Goal: Navigation & Orientation: Find specific page/section

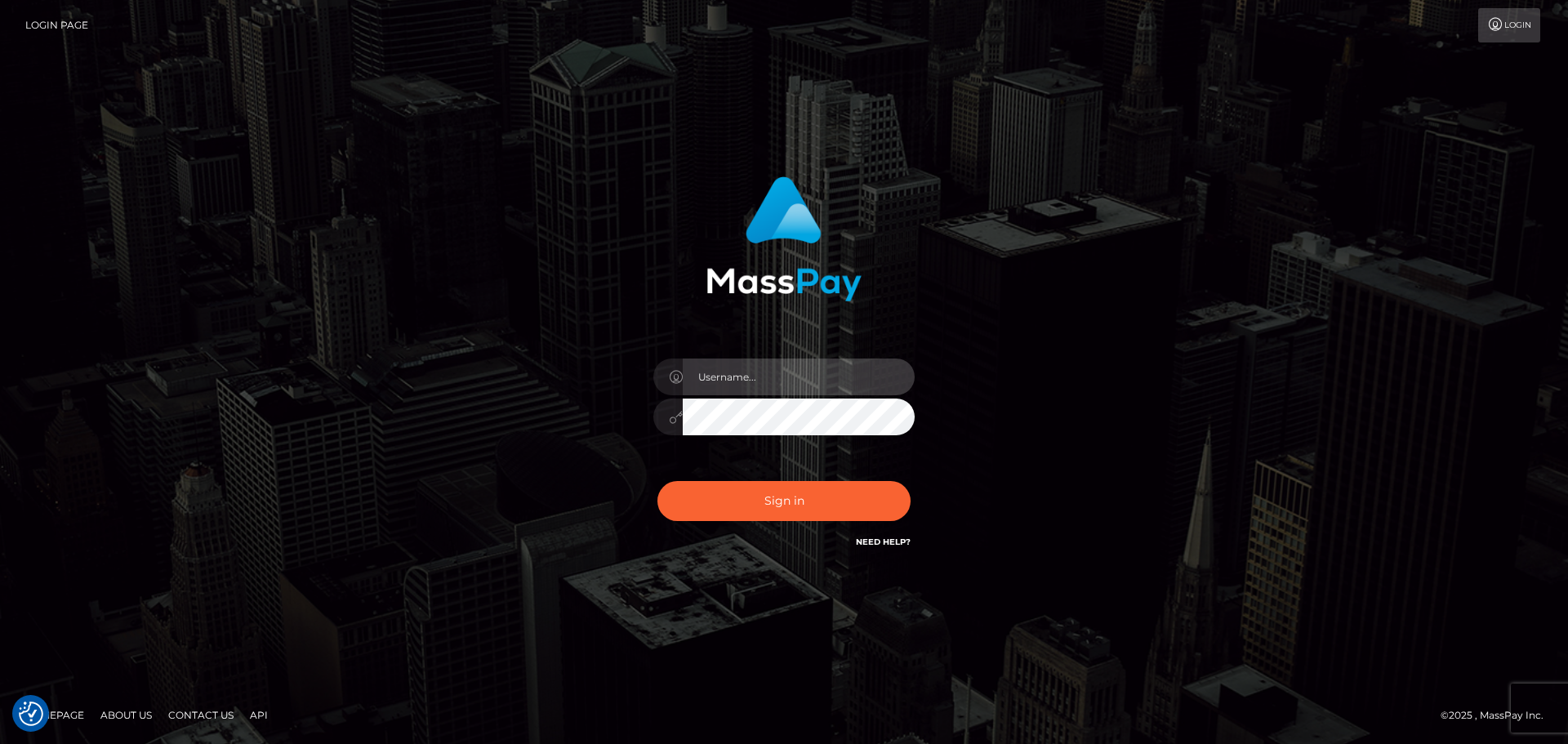
click at [769, 378] on input "text" at bounding box center [798, 377] width 232 height 37
type input "Michelle.T"
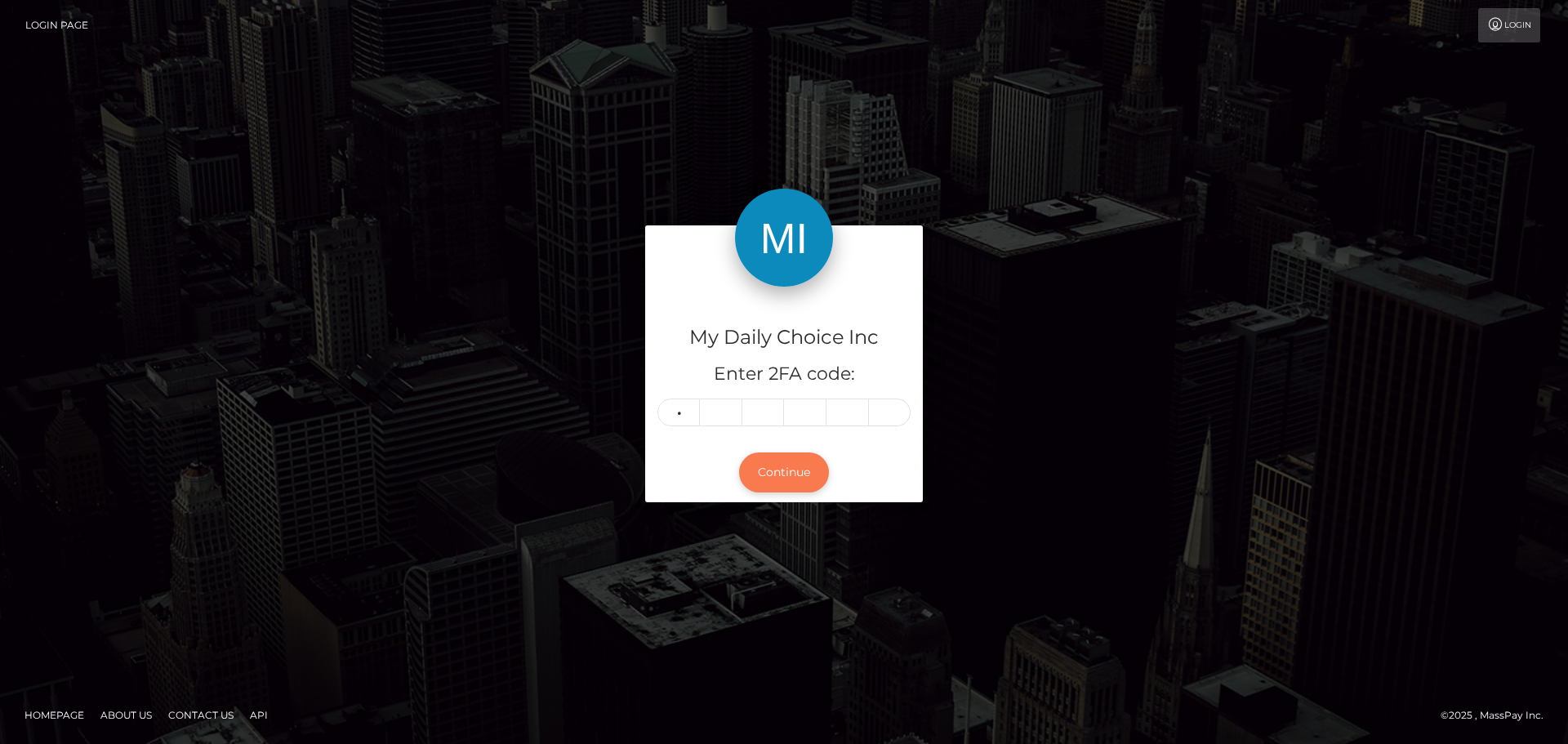
type input "8"
type input "5"
type input "2"
type input "5"
type input "7"
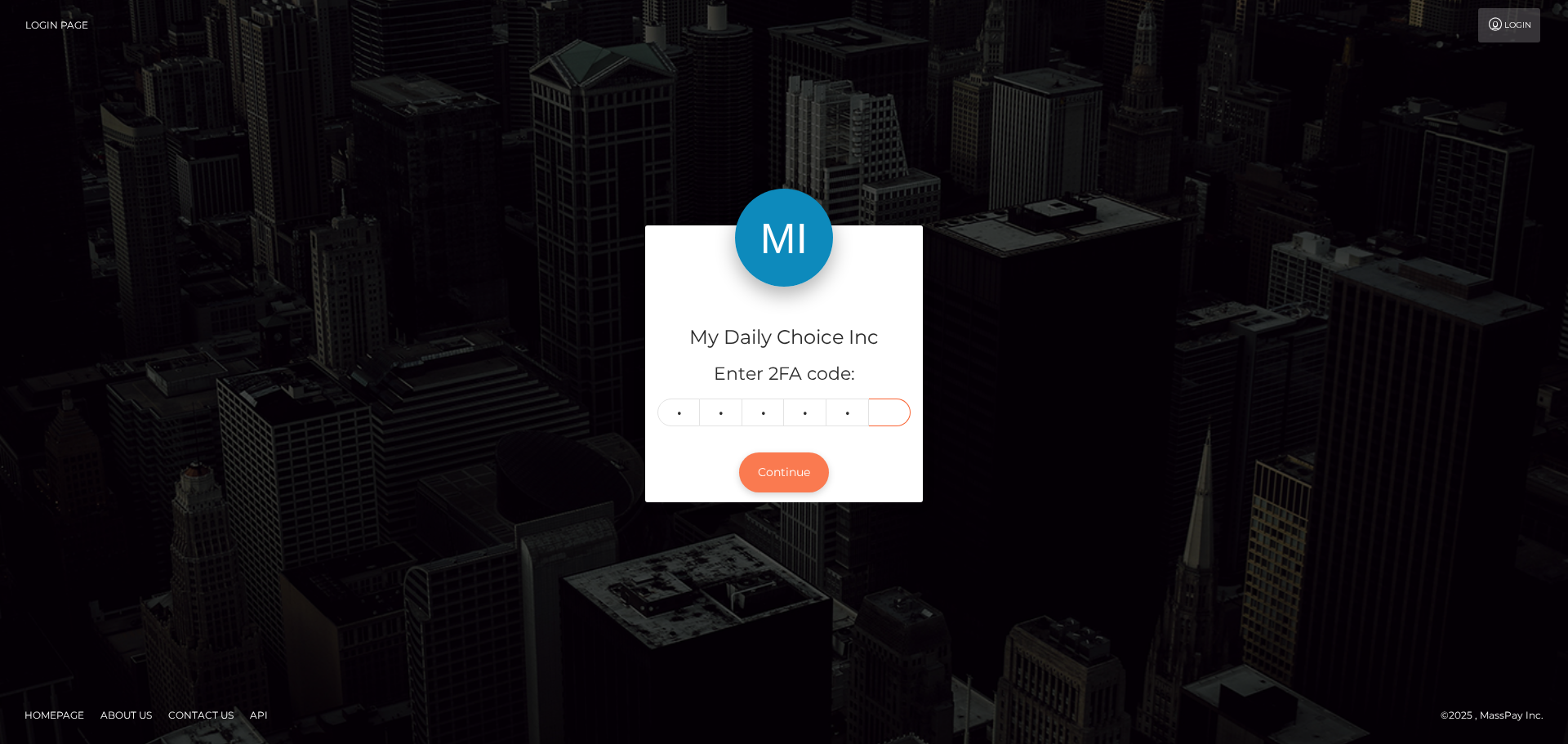
type input "7"
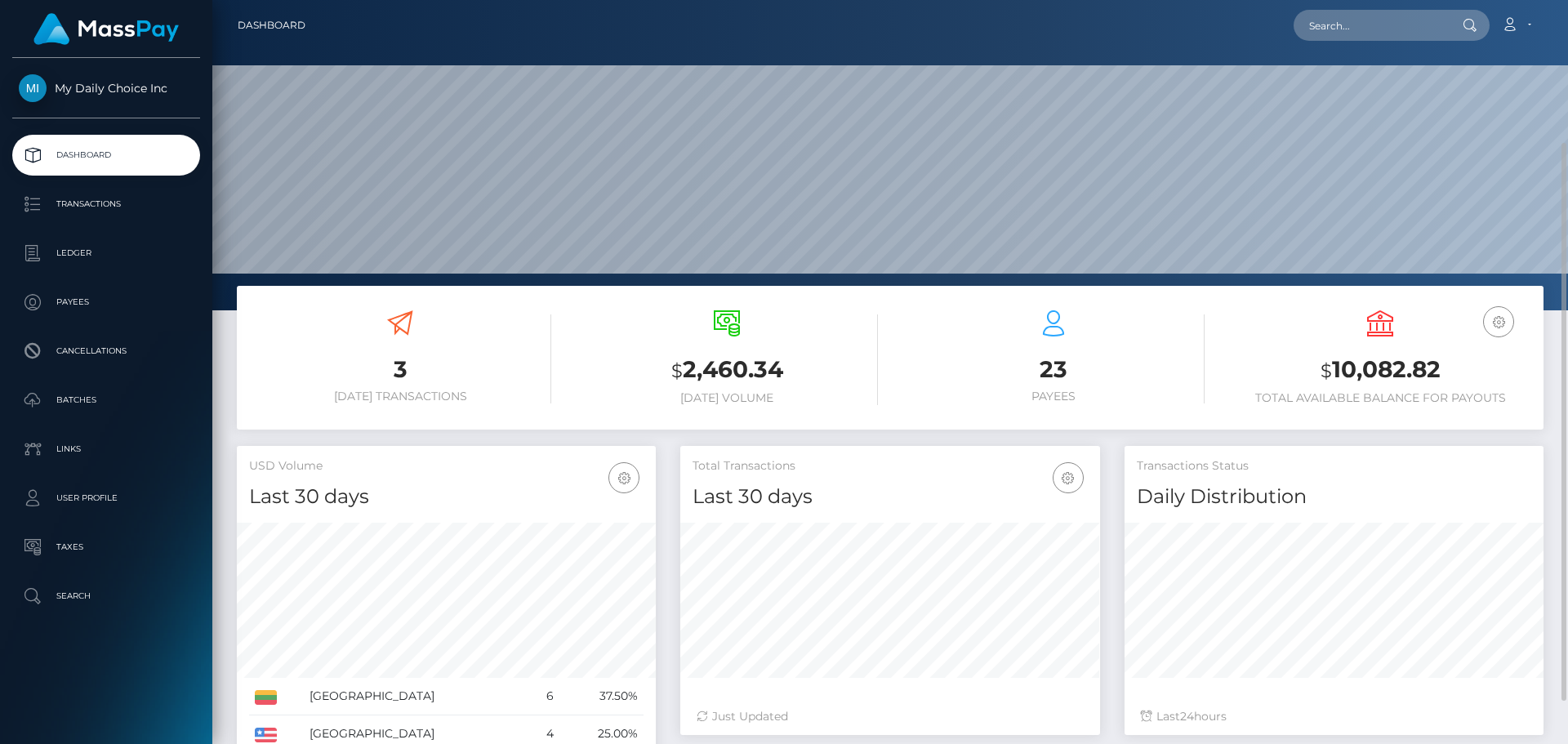
scroll to position [163, 0]
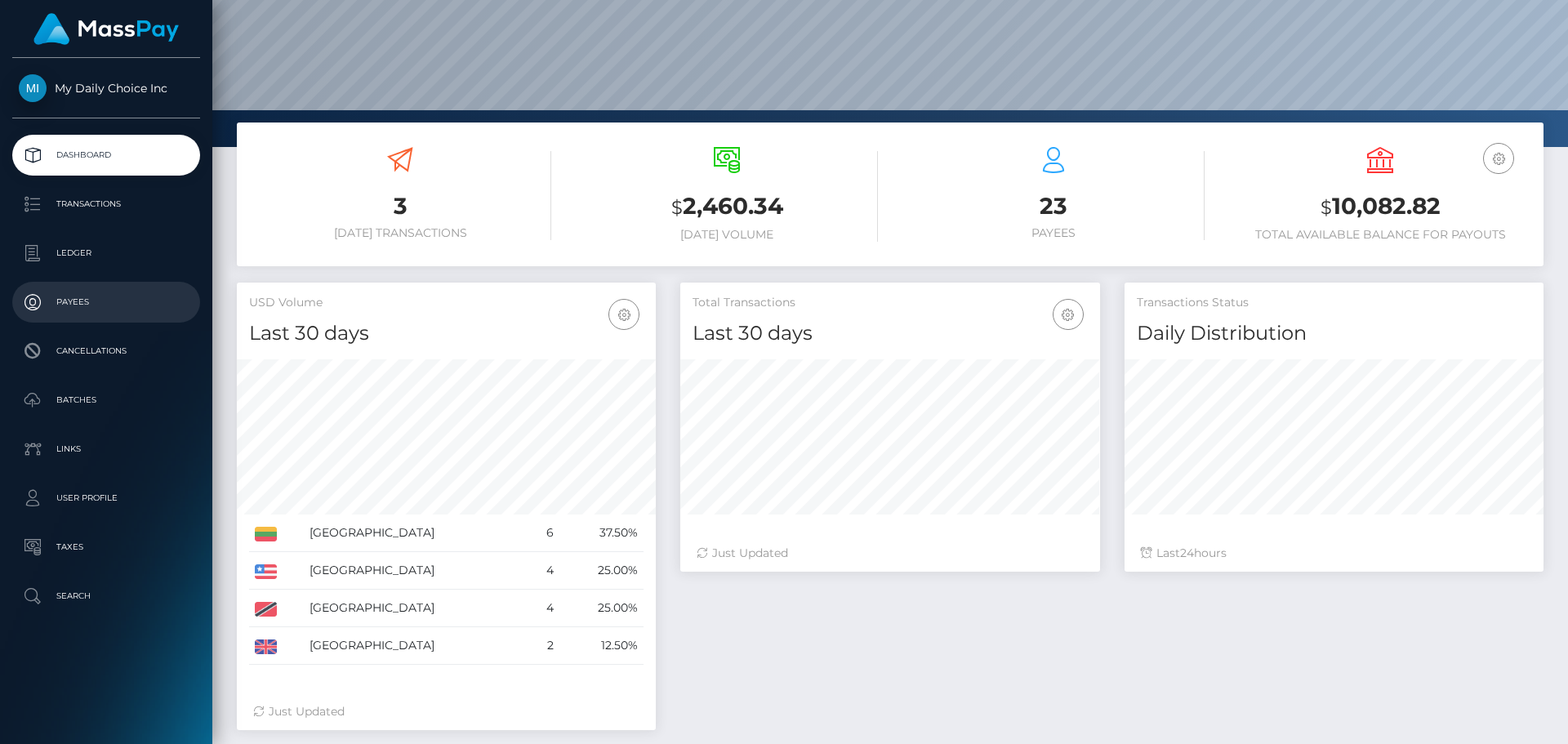
click at [86, 296] on p "Payees" at bounding box center [106, 302] width 175 height 24
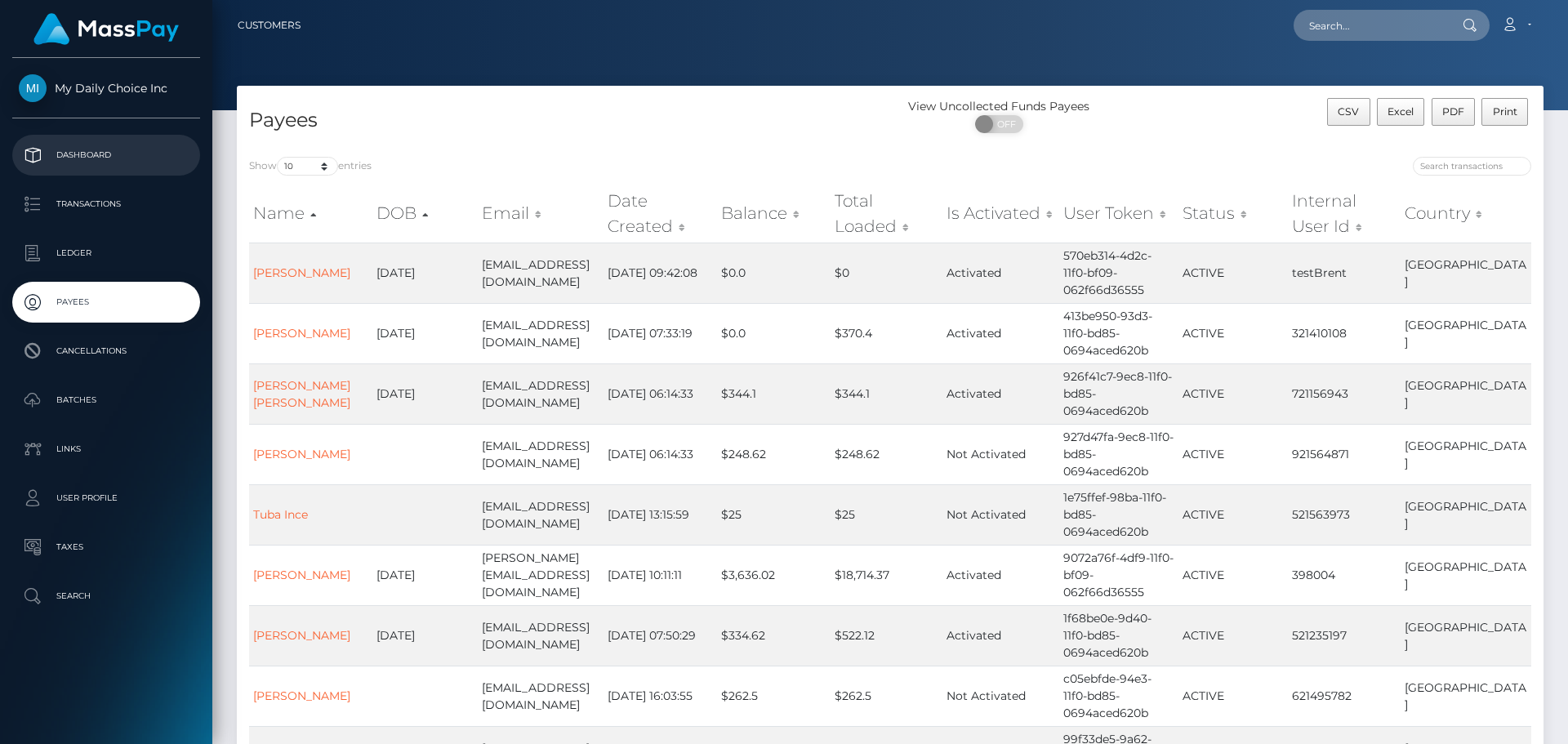
click at [100, 145] on p "Dashboard" at bounding box center [106, 154] width 175 height 24
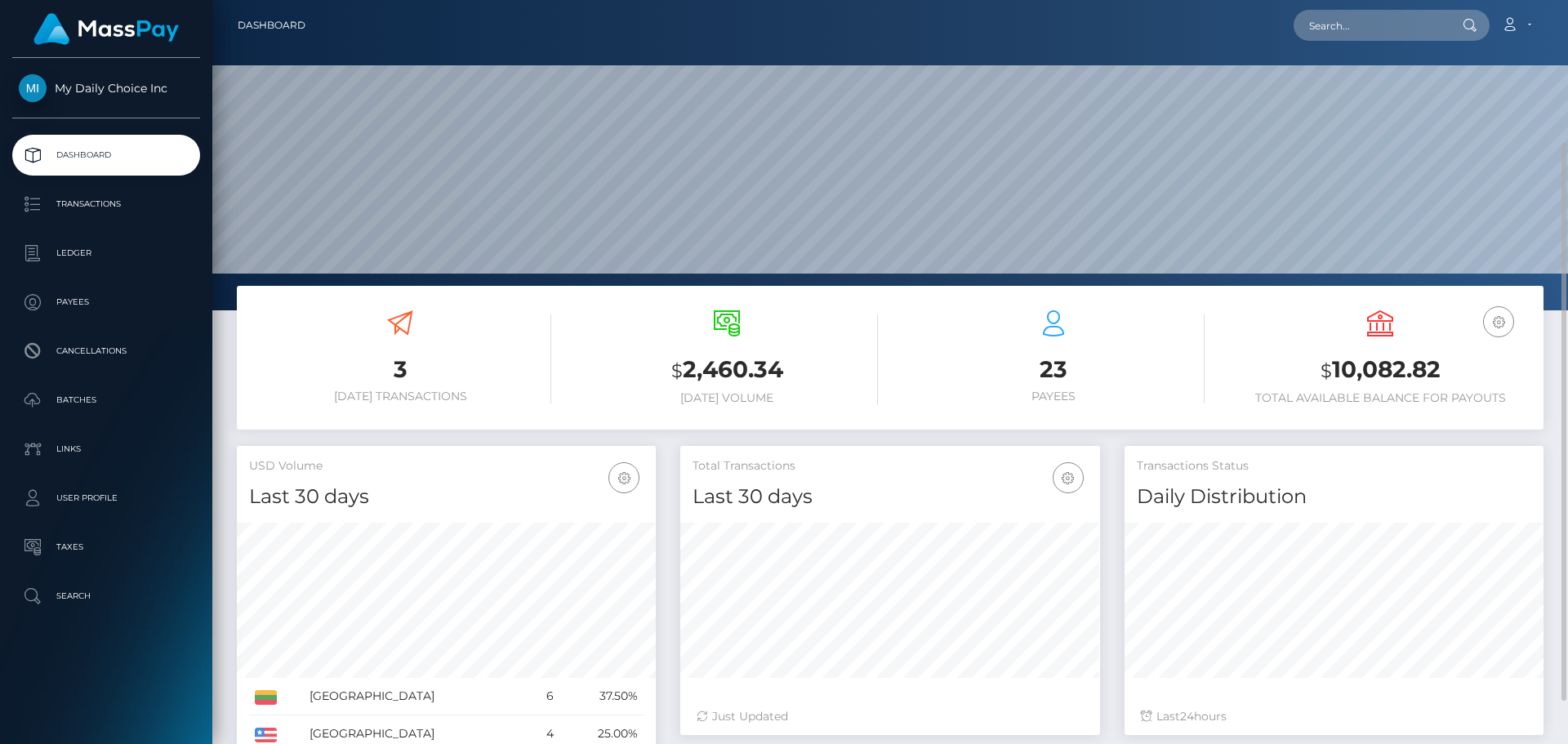
scroll to position [245, 0]
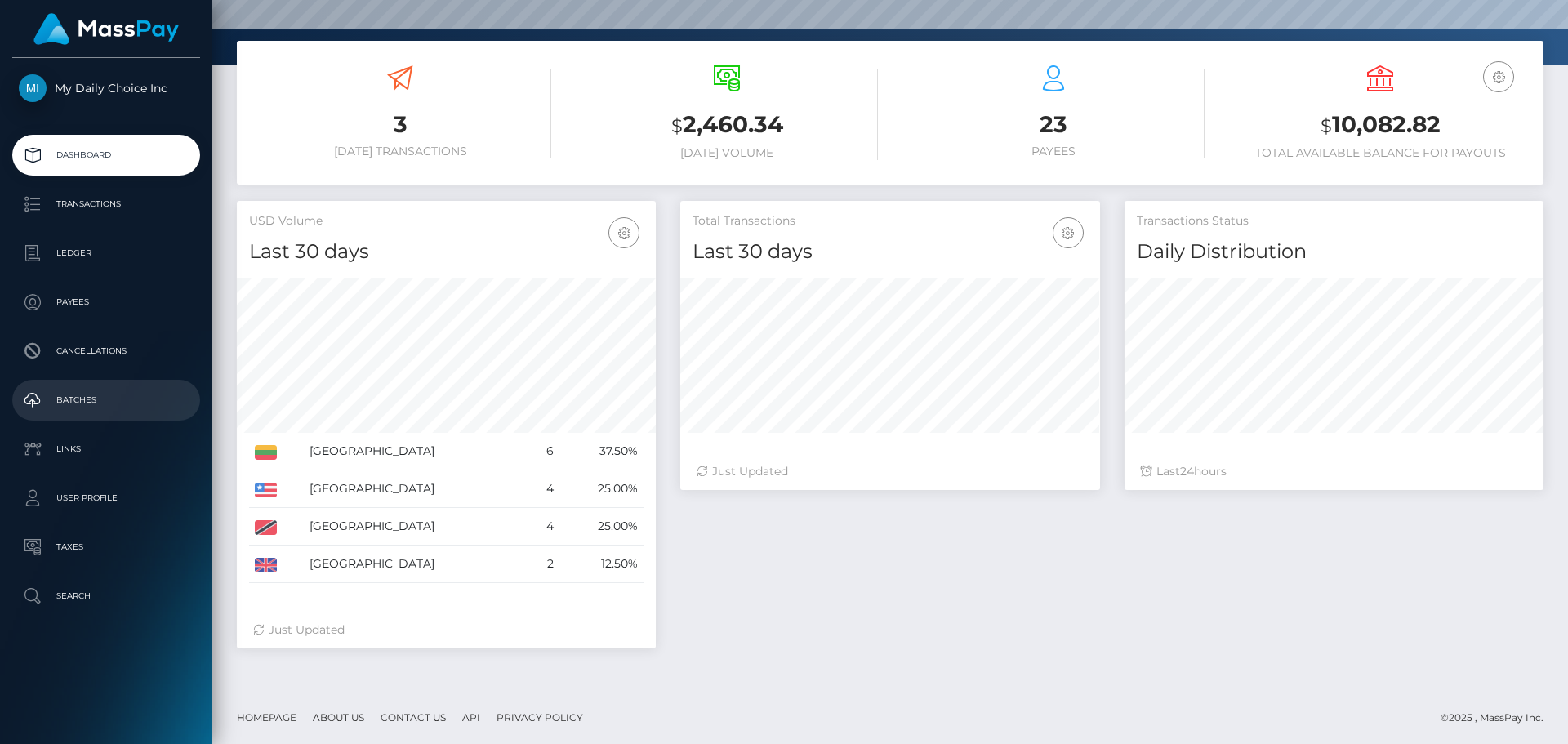
click at [94, 401] on p "Batches" at bounding box center [106, 399] width 175 height 24
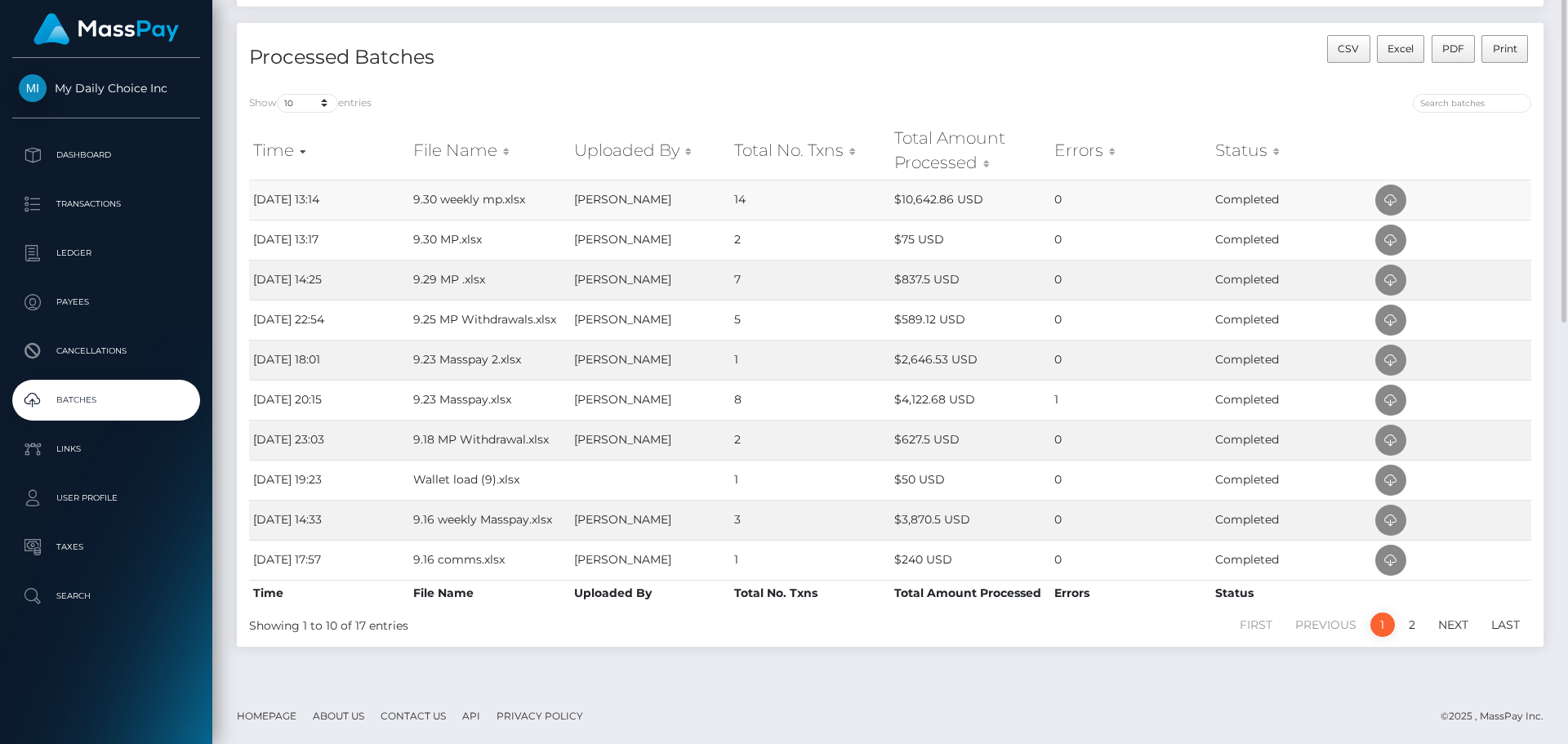
scroll to position [49, 0]
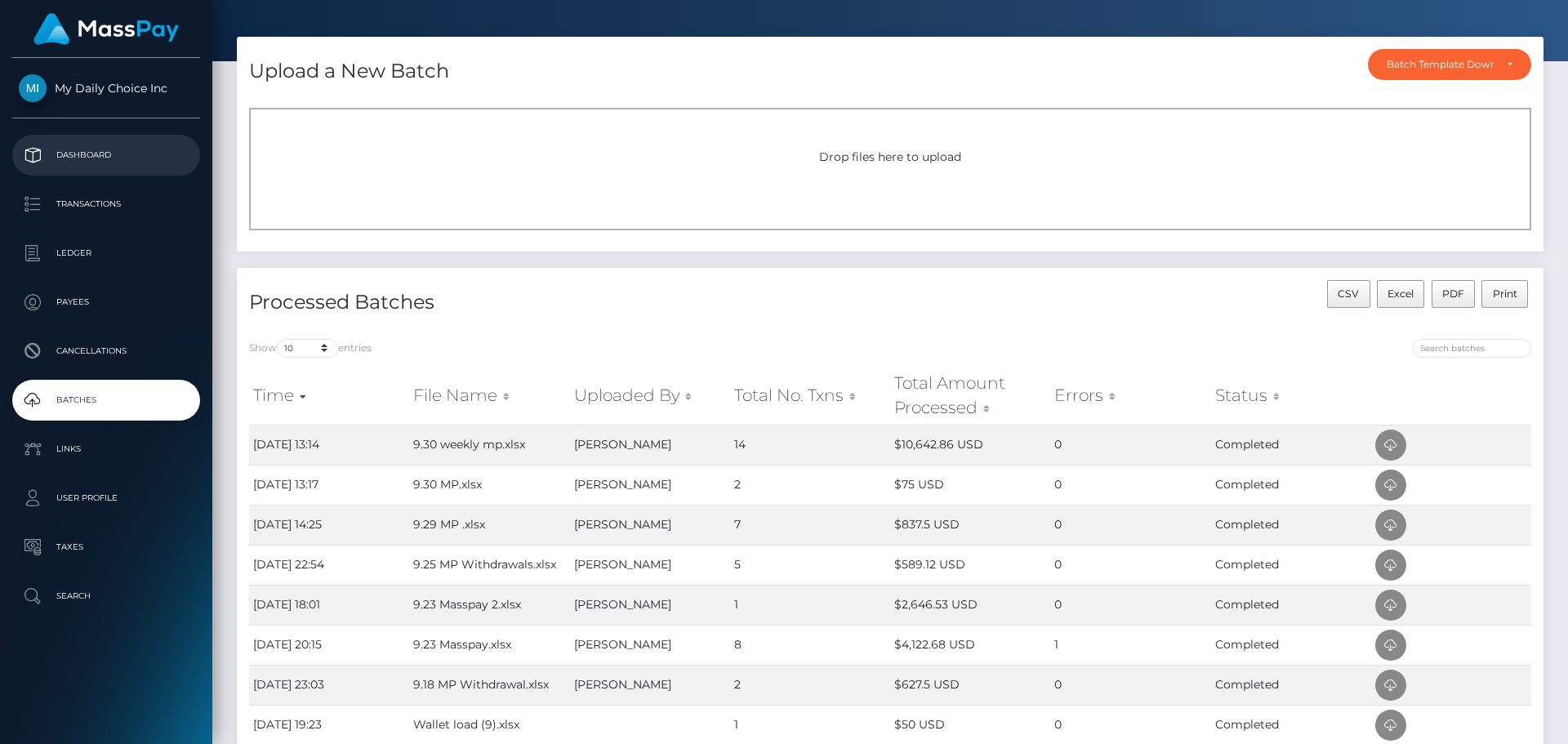
click at [90, 150] on p "Dashboard" at bounding box center [106, 154] width 175 height 24
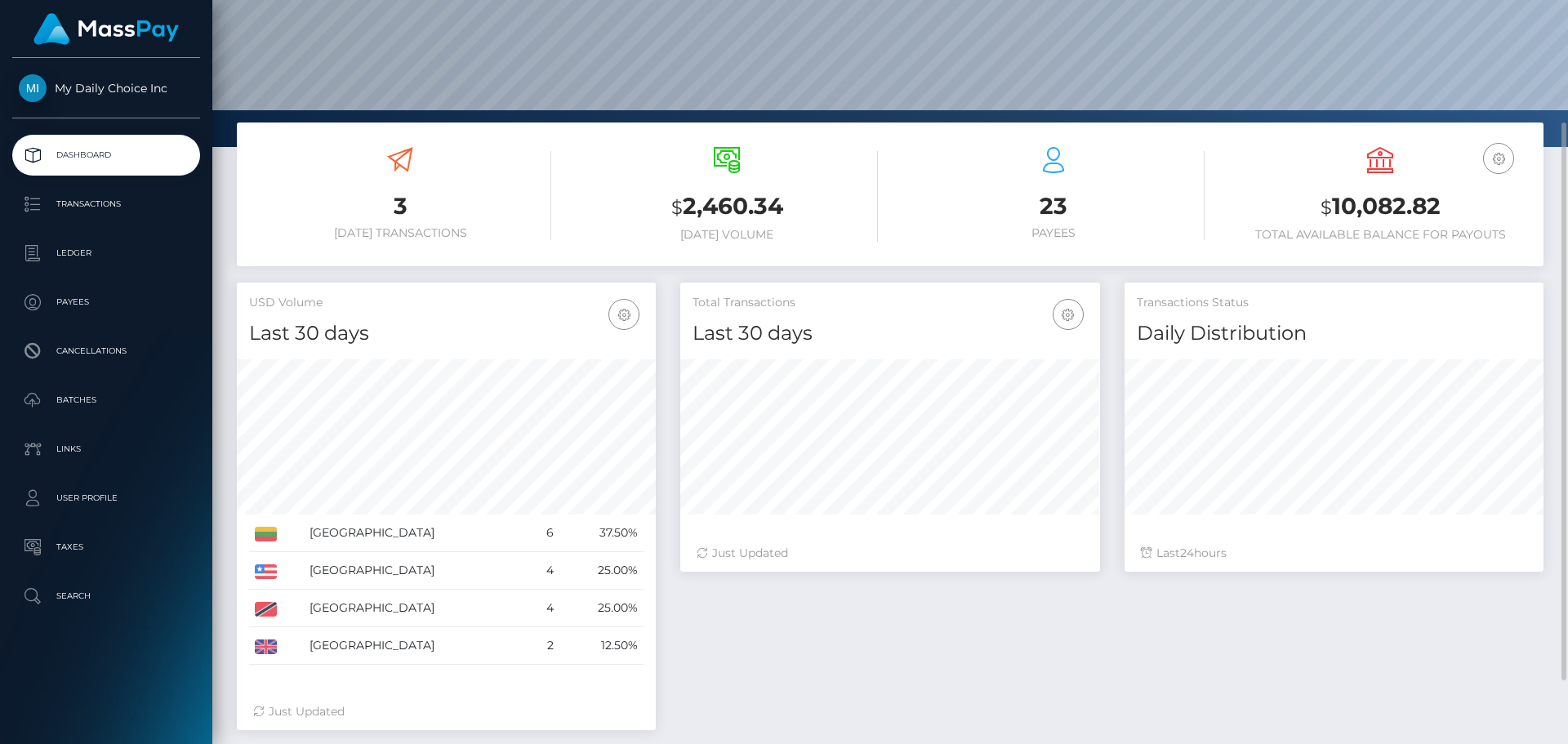
scroll to position [248, 0]
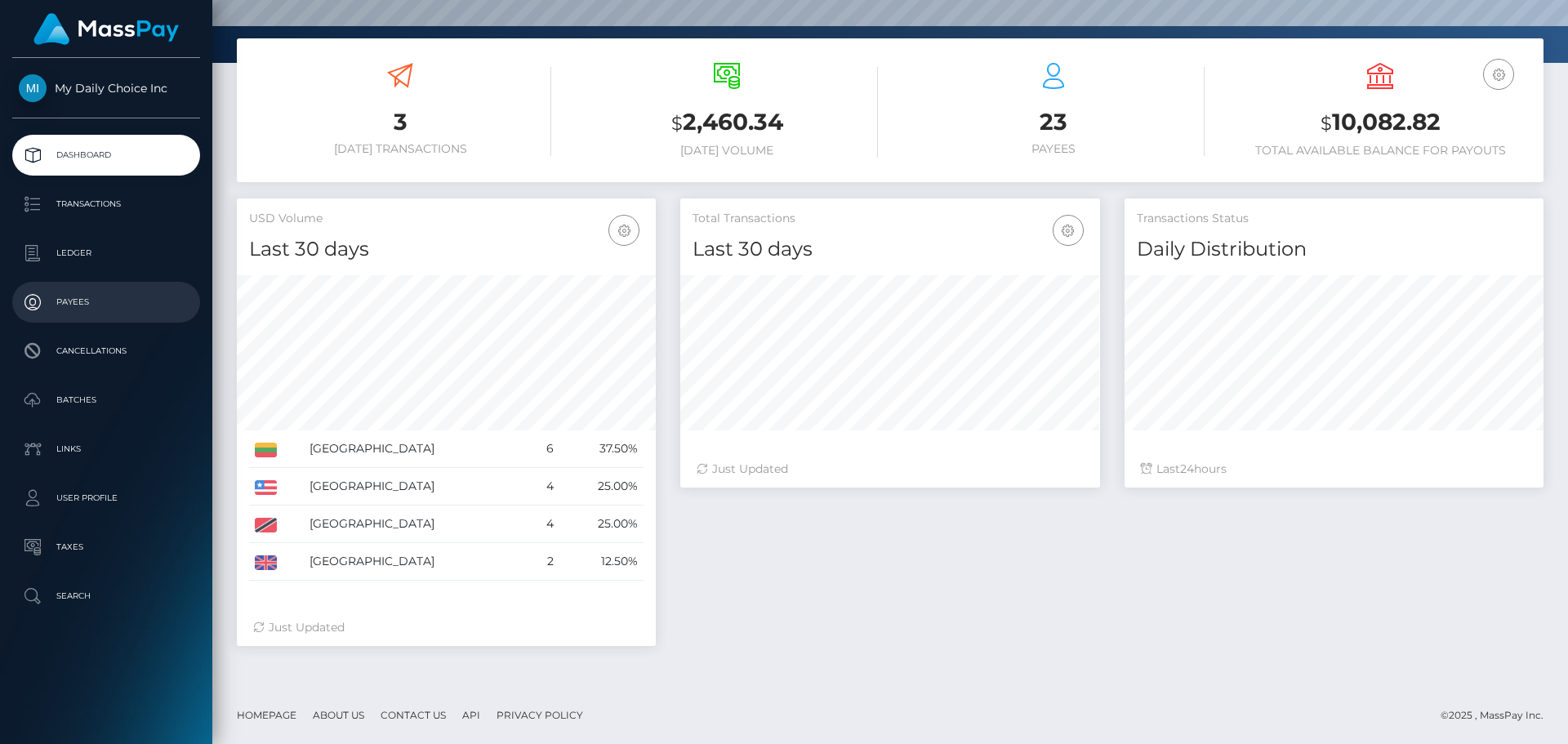
click at [84, 303] on p "Payees" at bounding box center [106, 302] width 175 height 24
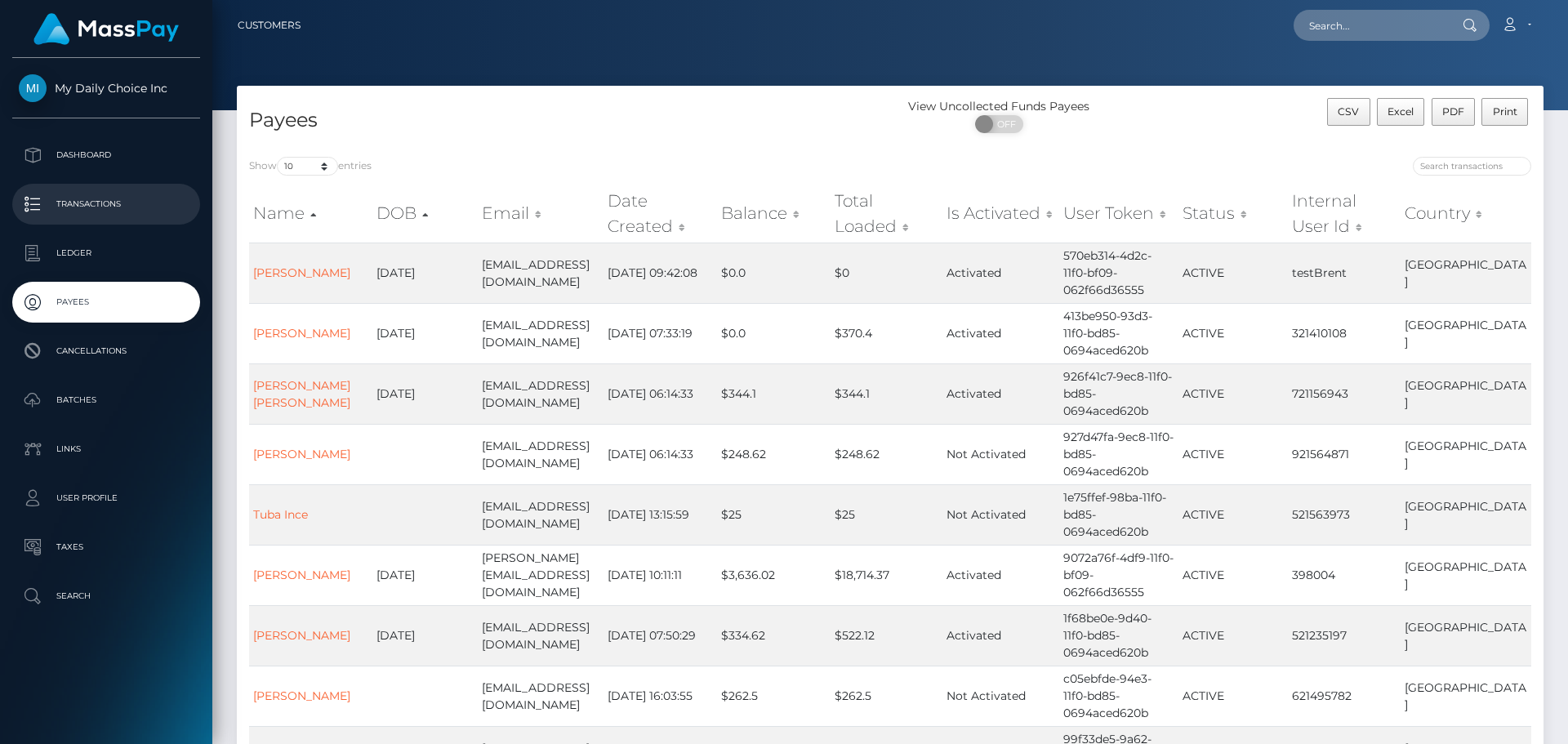
click at [135, 197] on p "Transactions" at bounding box center [106, 204] width 175 height 24
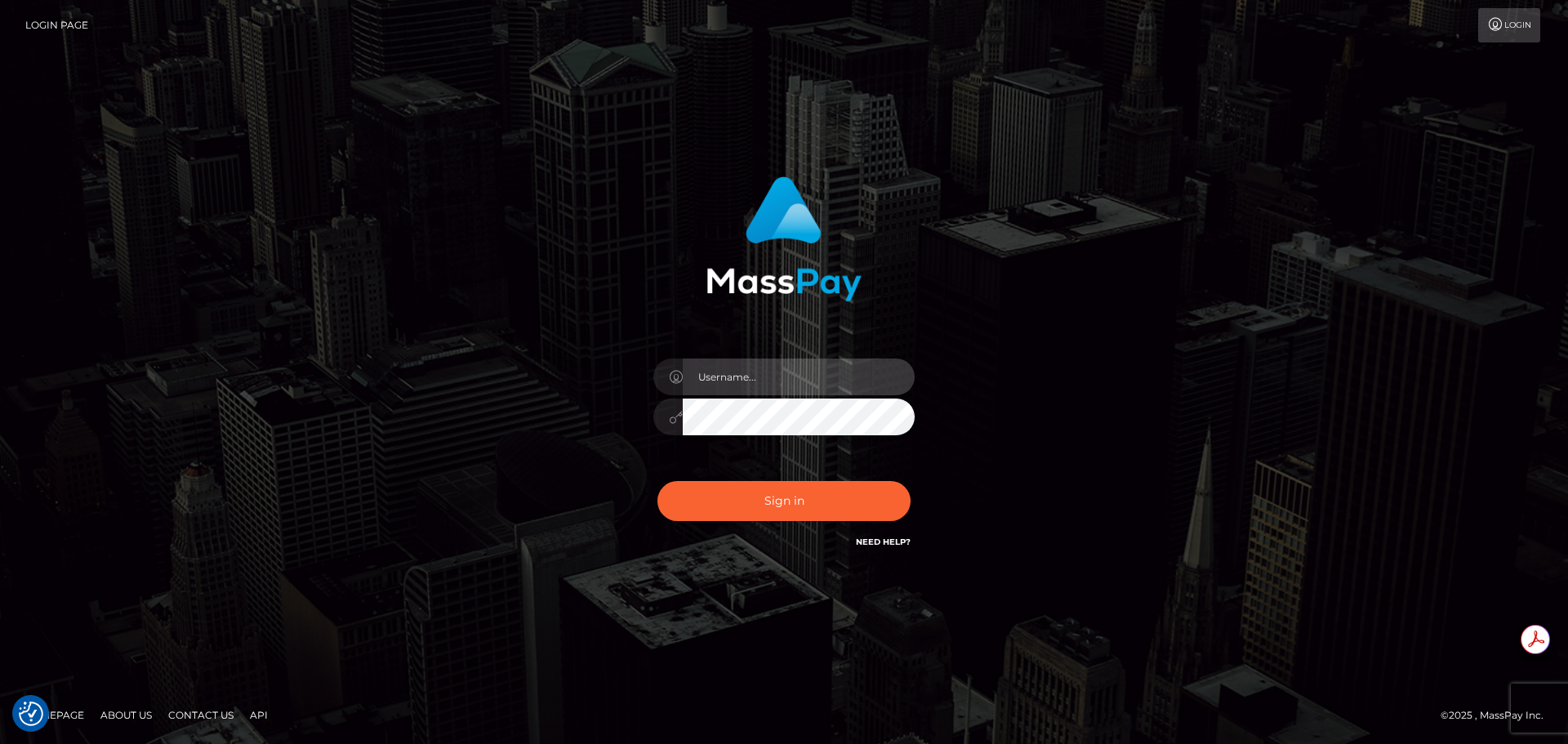
click at [728, 378] on input "text" at bounding box center [798, 377] width 232 height 37
type input "Michelle.T"
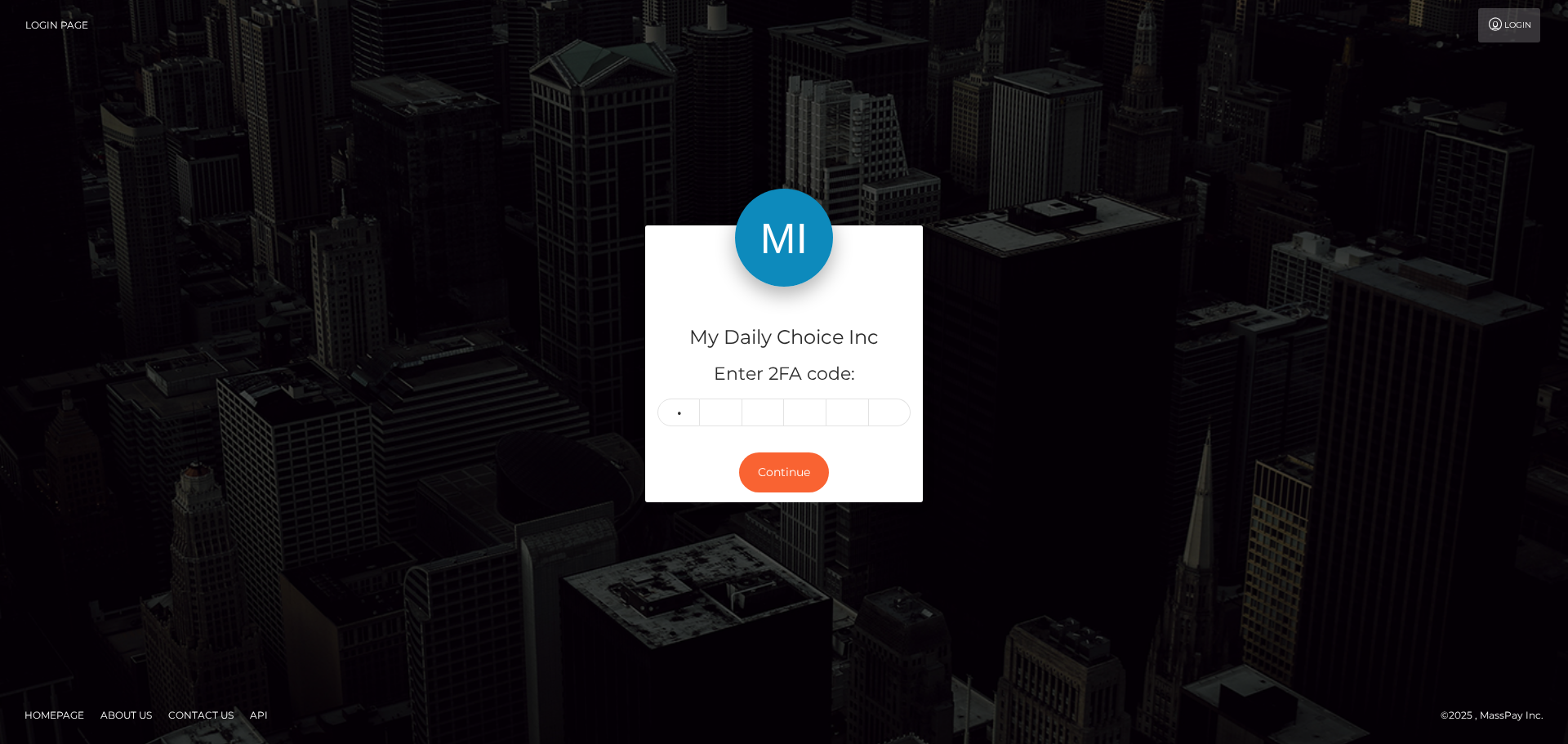
type input "4"
type input "1"
type input "6"
type input "2"
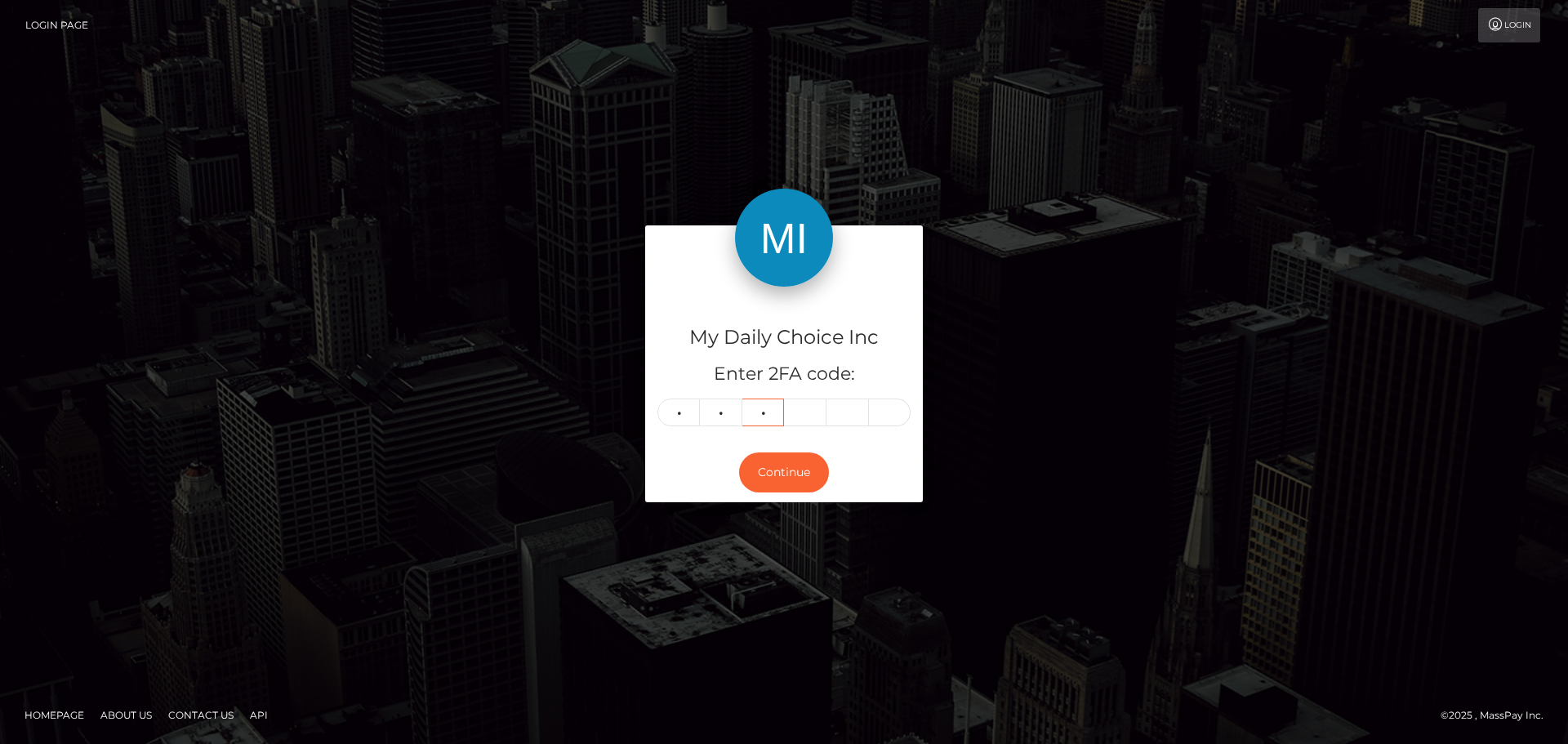
type input "1"
type input "0"
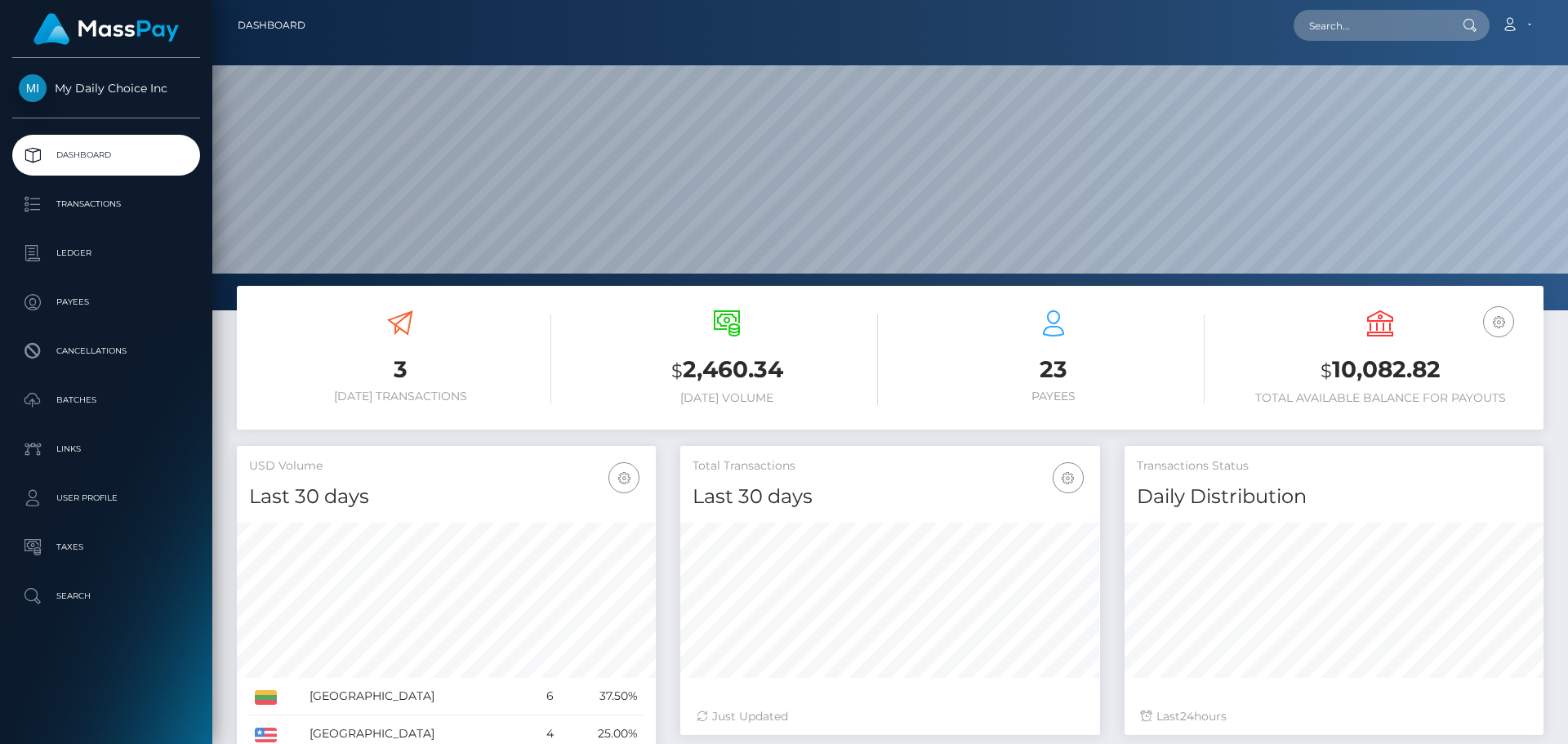
scroll to position [290, 420]
click at [80, 308] on p "Payees" at bounding box center [106, 302] width 175 height 24
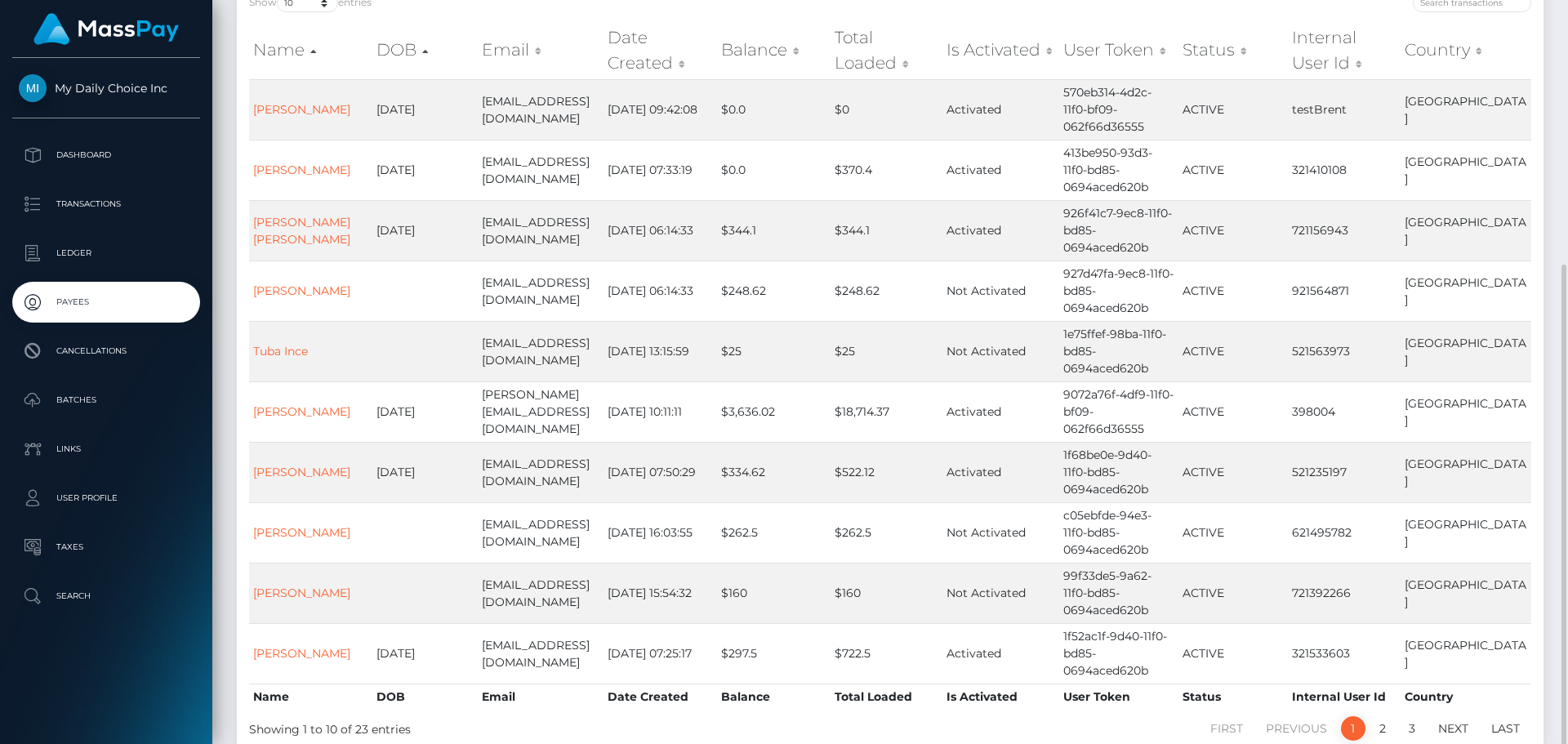
scroll to position [245, 0]
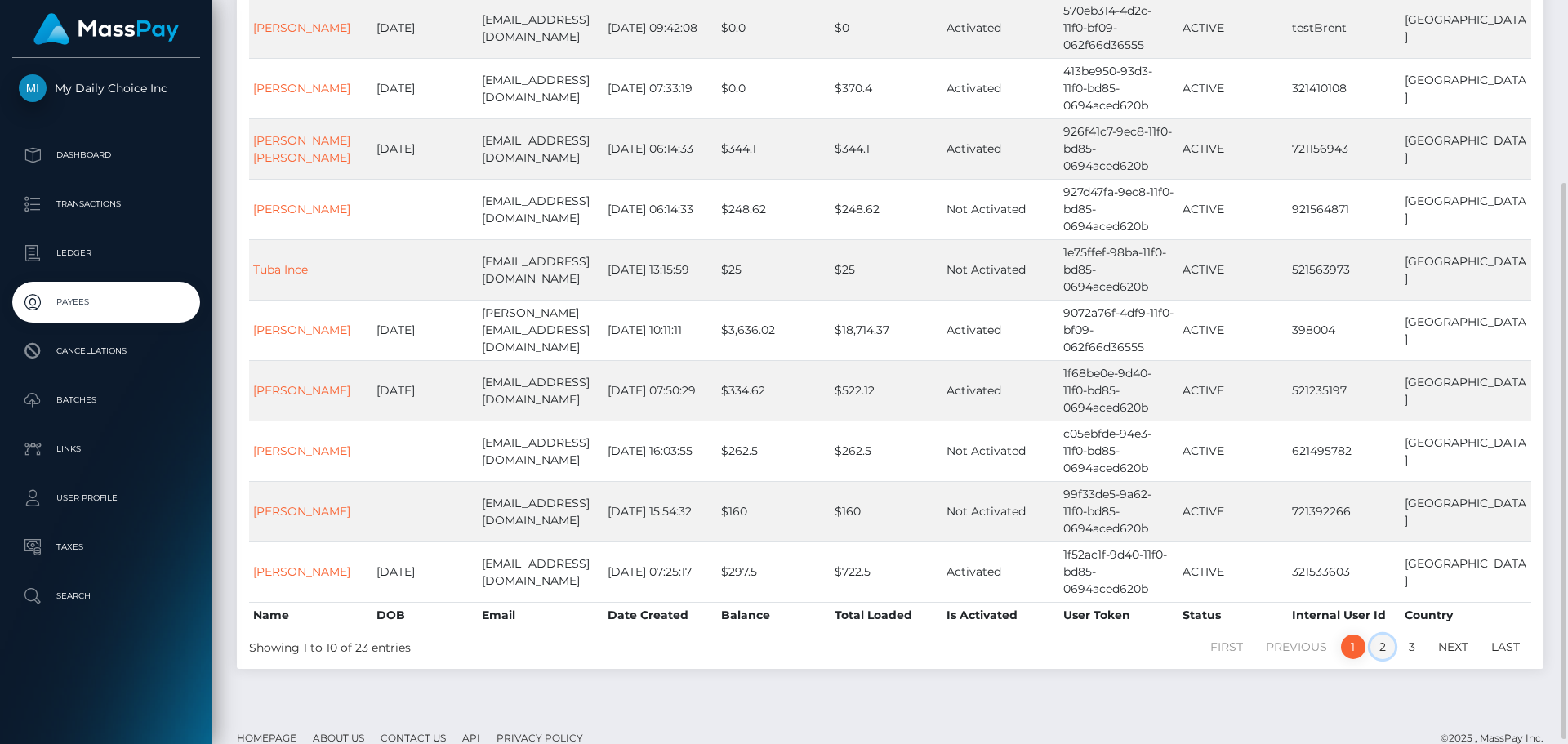
click at [1382, 635] on link "2" at bounding box center [1381, 646] width 24 height 24
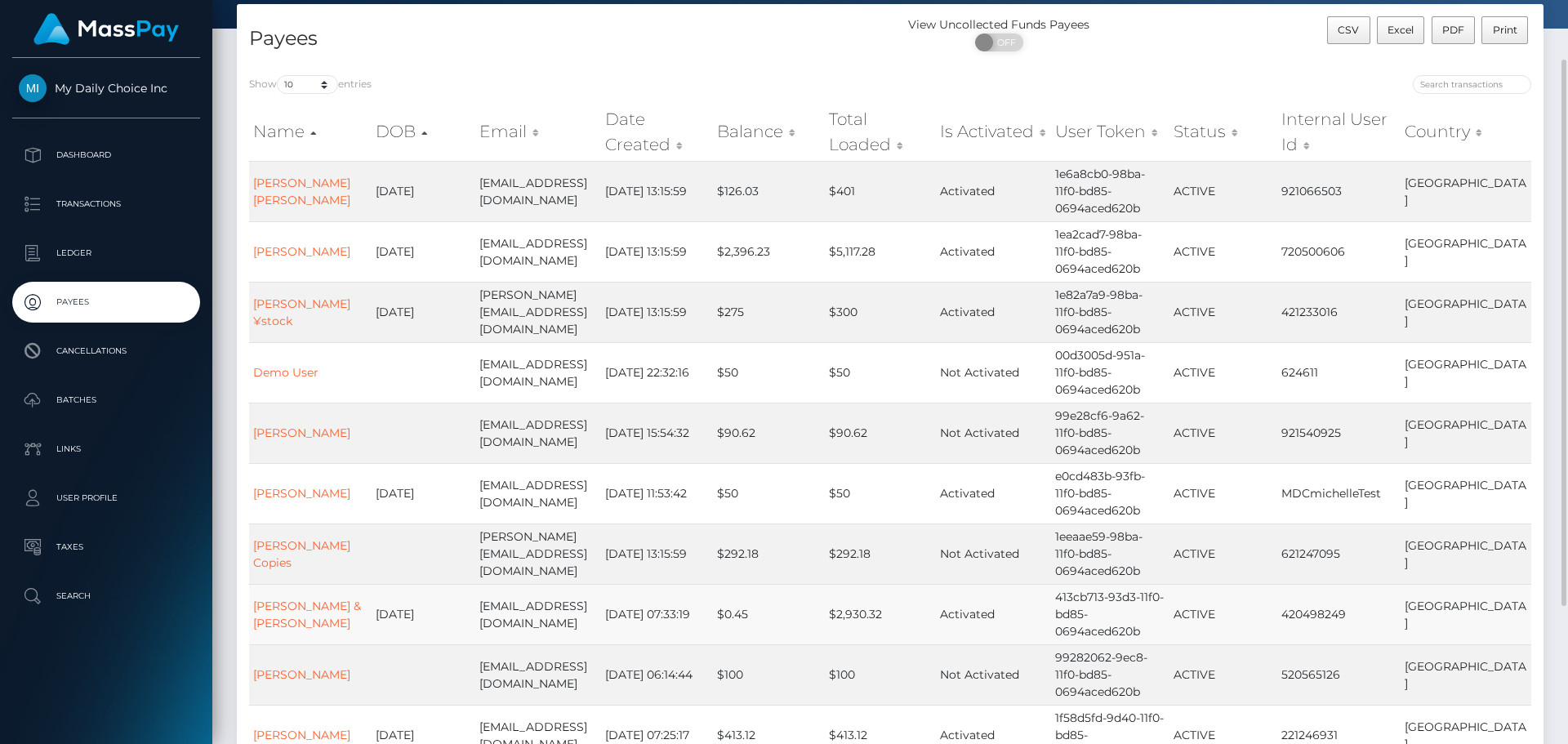
scroll to position [163, 0]
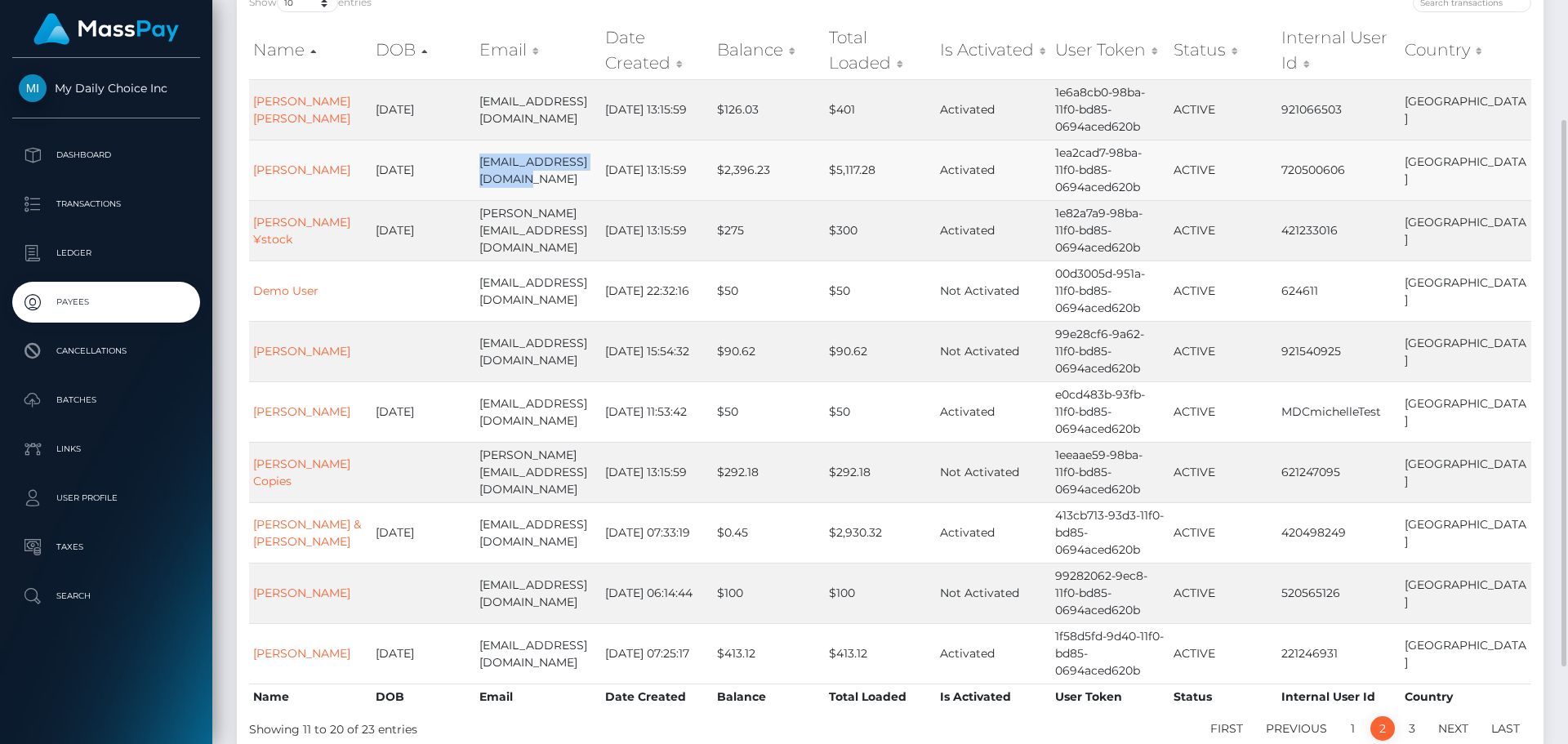
drag, startPoint x: 510, startPoint y: 184, endPoint x: 479, endPoint y: 156, distance: 41.8
click at [479, 156] on td "pipshark2030@gmail.com" at bounding box center [538, 170] width 126 height 60
copy td "pipshark2030@gmail.com"
click at [74, 396] on p "Batches" at bounding box center [106, 399] width 175 height 24
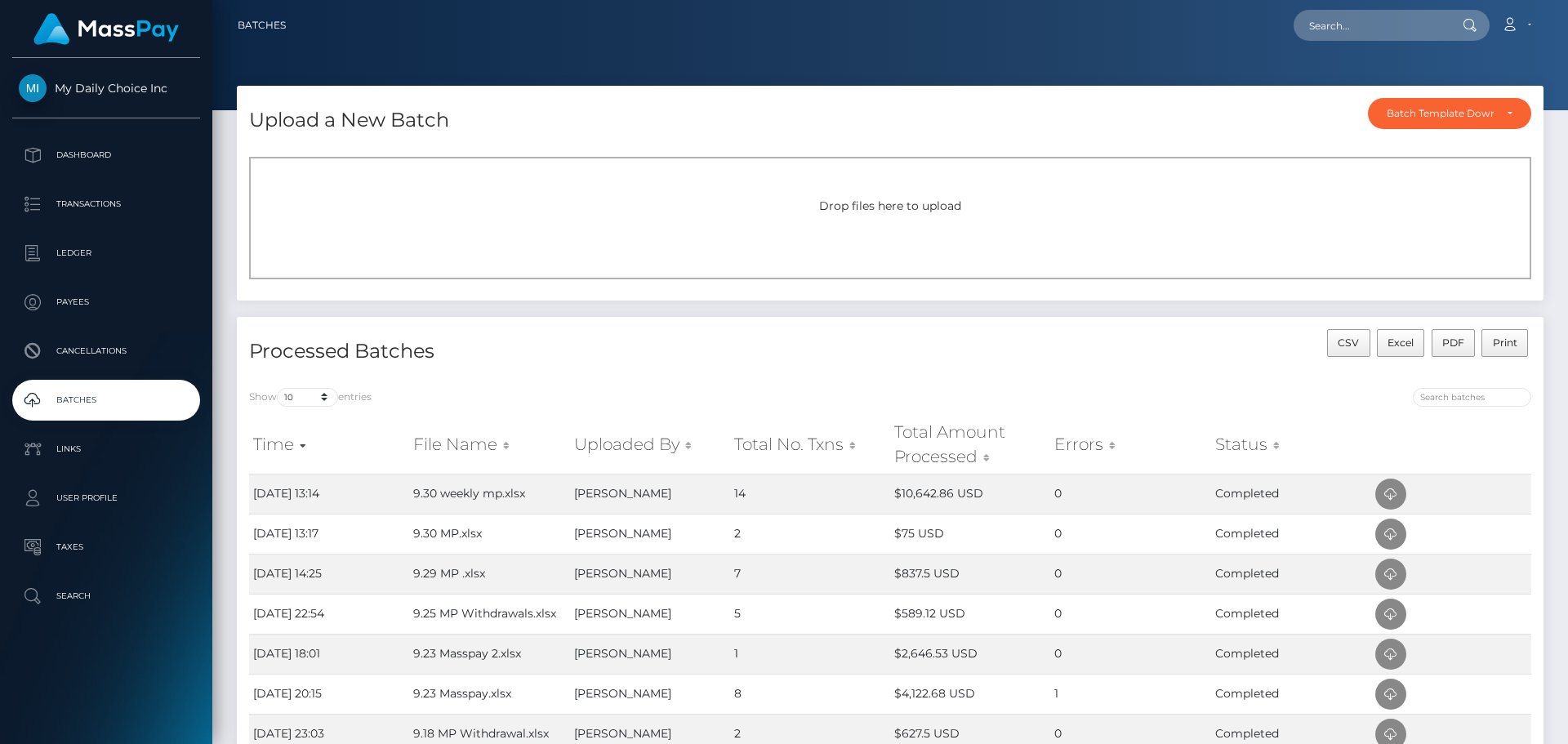
click at [928, 205] on span "Drop files here to upload" at bounding box center [890, 206] width 142 height 14
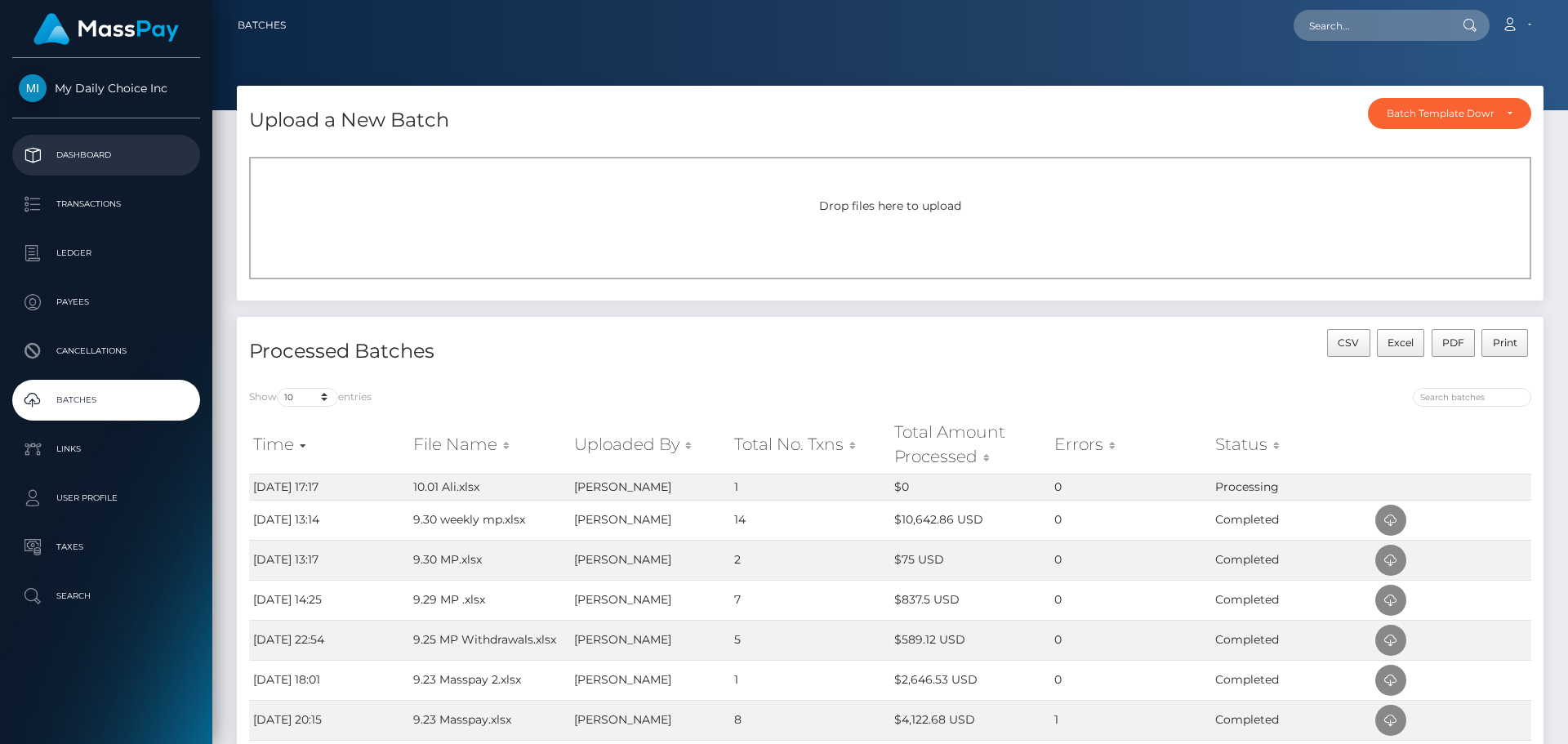
click at [109, 136] on link "Dashboard" at bounding box center [106, 155] width 187 height 41
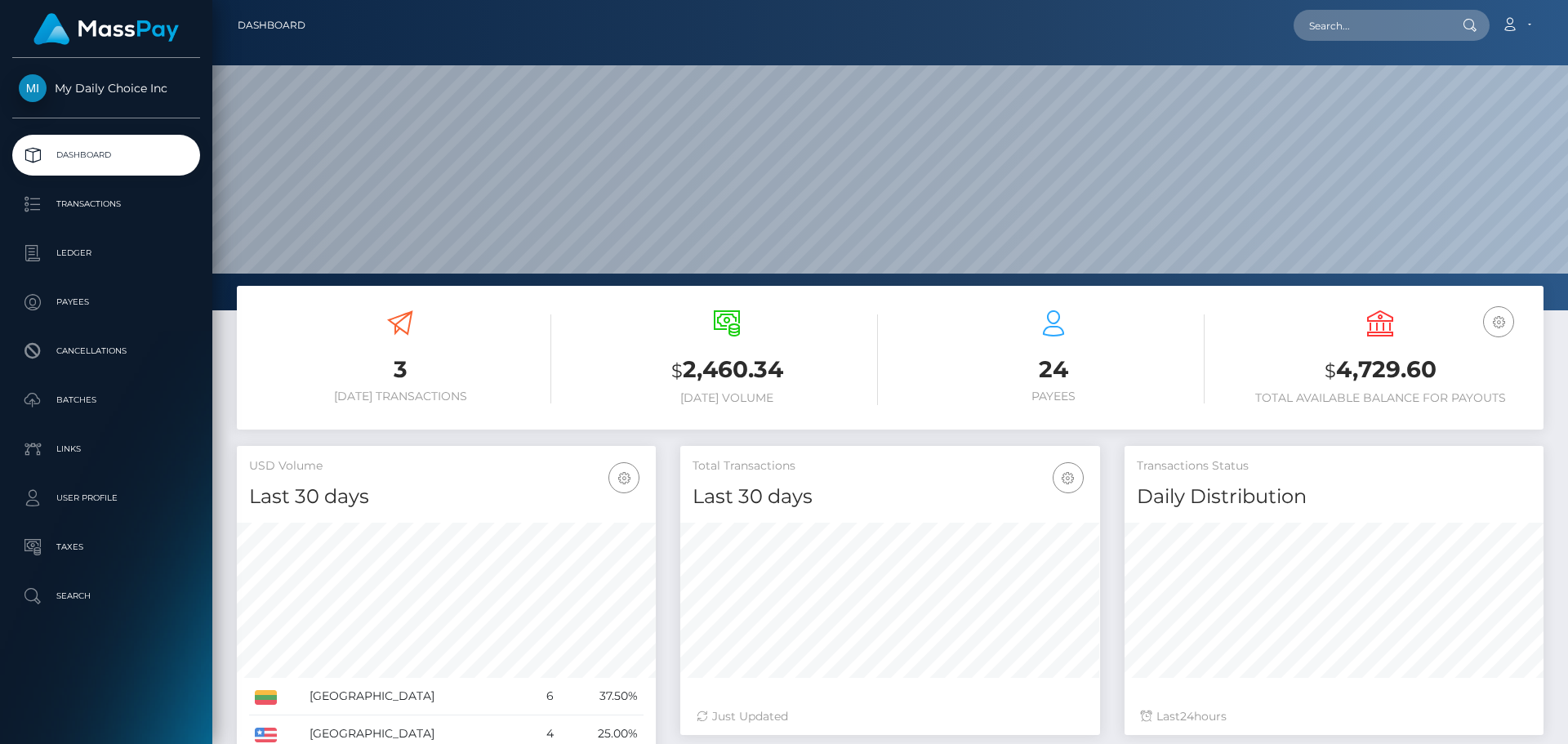
scroll to position [290, 420]
click at [74, 405] on p "Batches" at bounding box center [106, 399] width 175 height 24
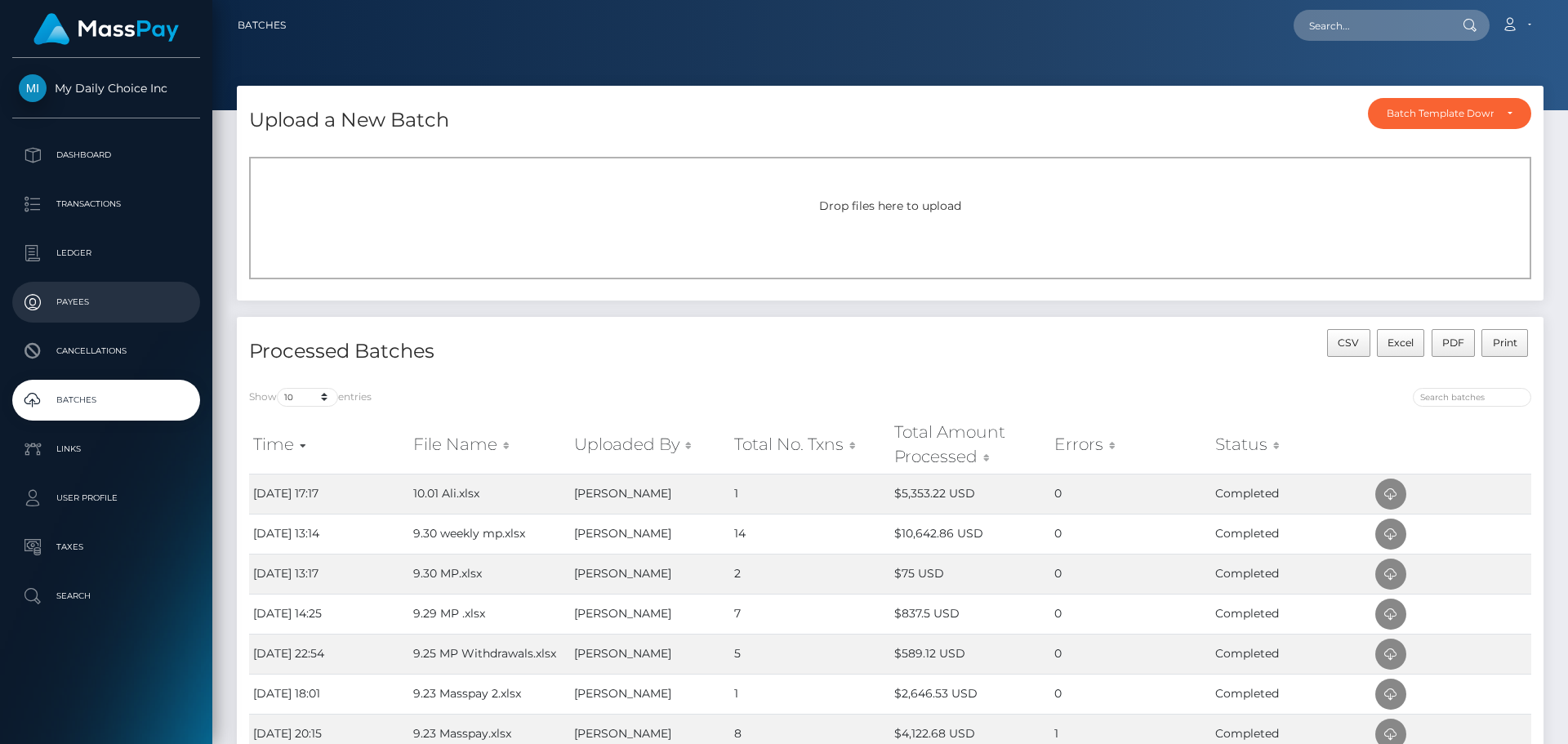
click at [83, 296] on p "Payees" at bounding box center [106, 302] width 175 height 24
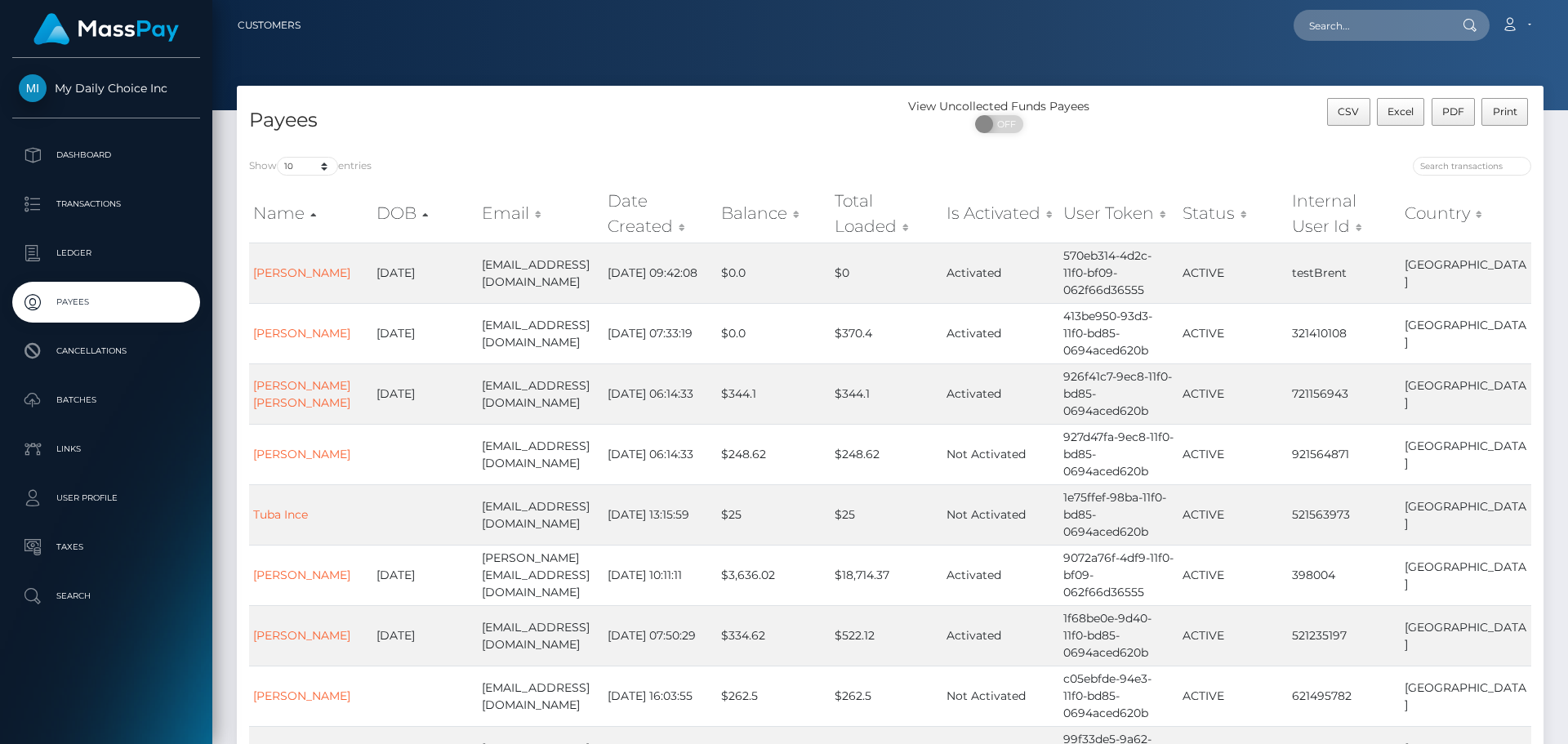
click at [284, 207] on th "Name" at bounding box center [310, 214] width 123 height 58
click at [283, 216] on th "Name" at bounding box center [310, 214] width 123 height 58
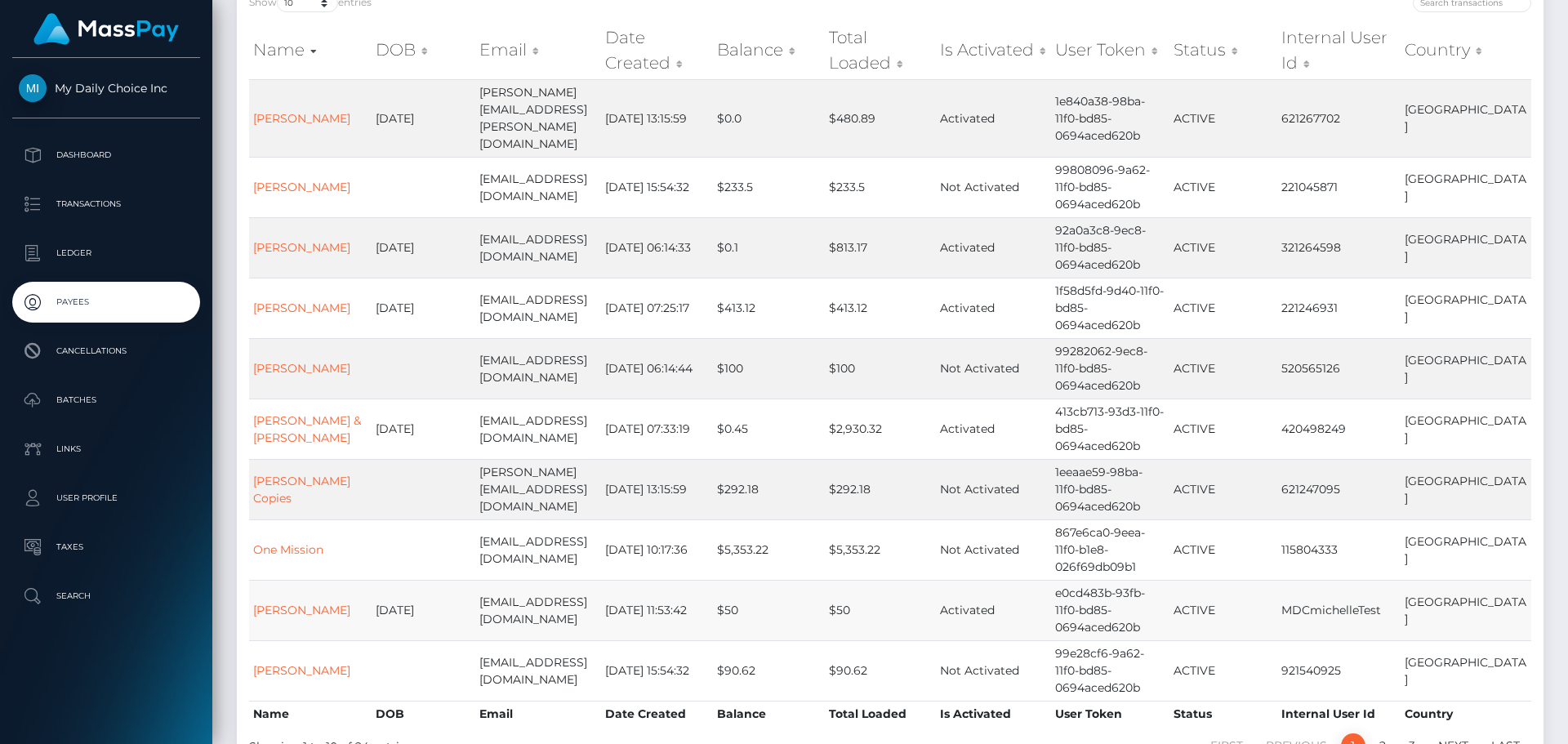
scroll to position [245, 0]
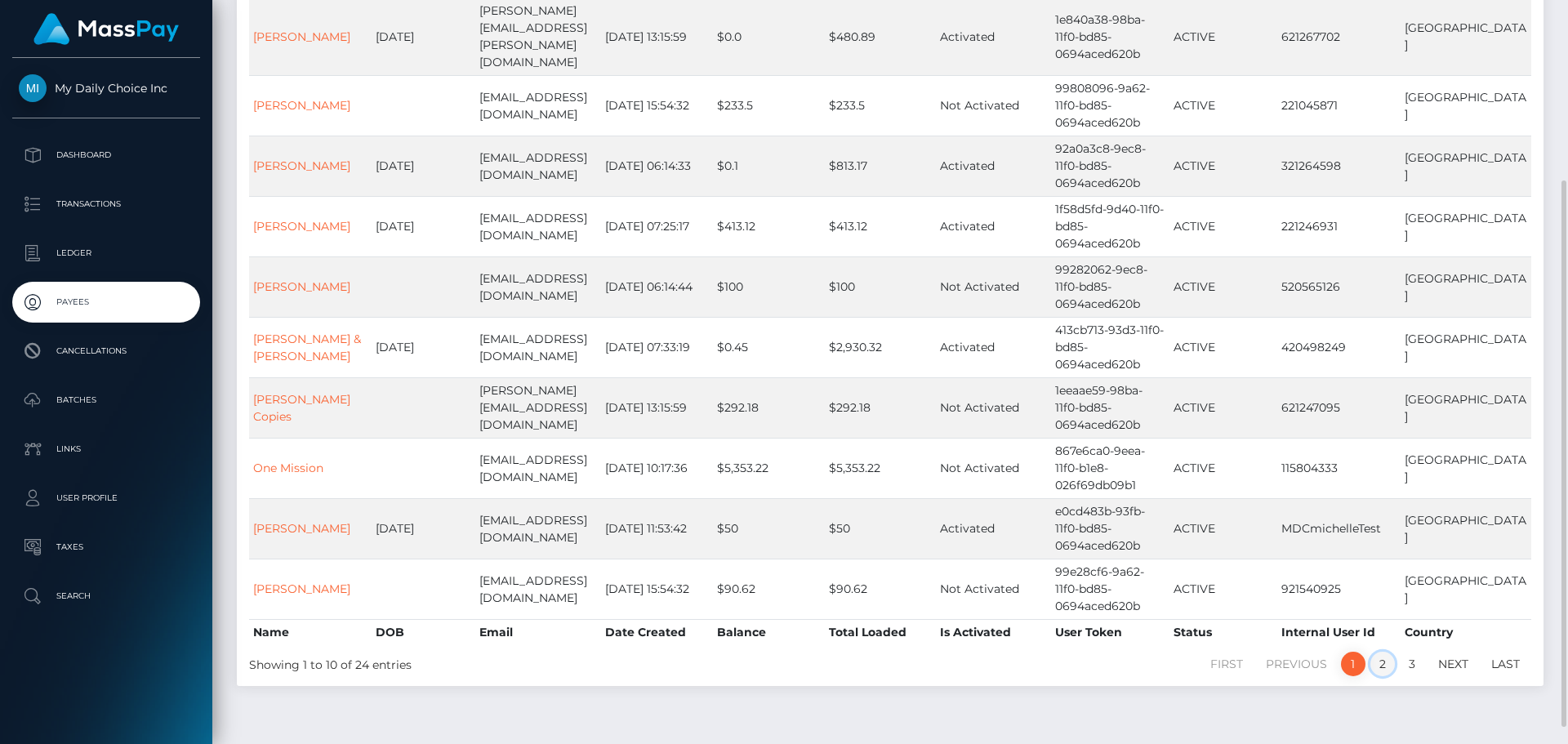
click at [1385, 652] on link "2" at bounding box center [1381, 663] width 24 height 24
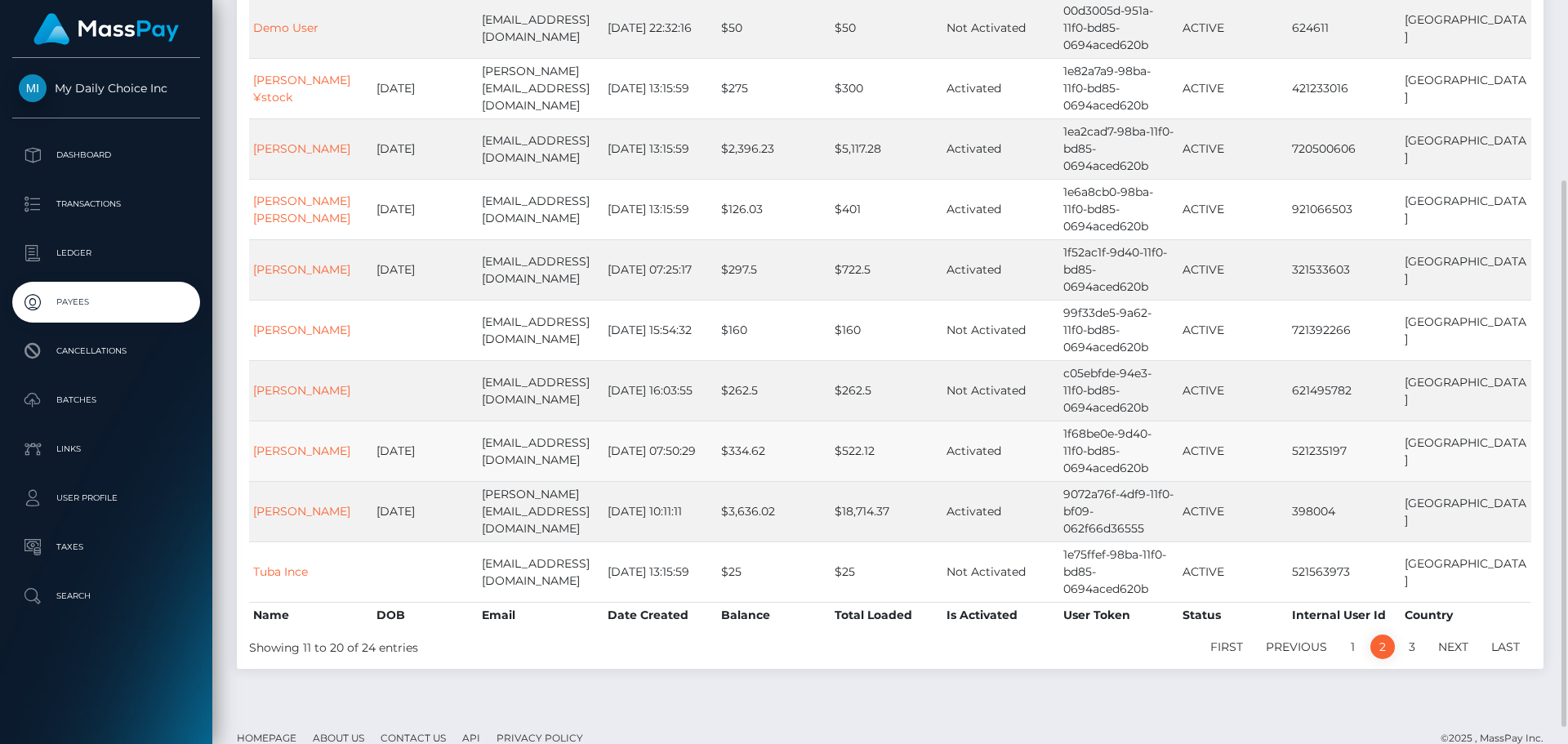
scroll to position [0, 0]
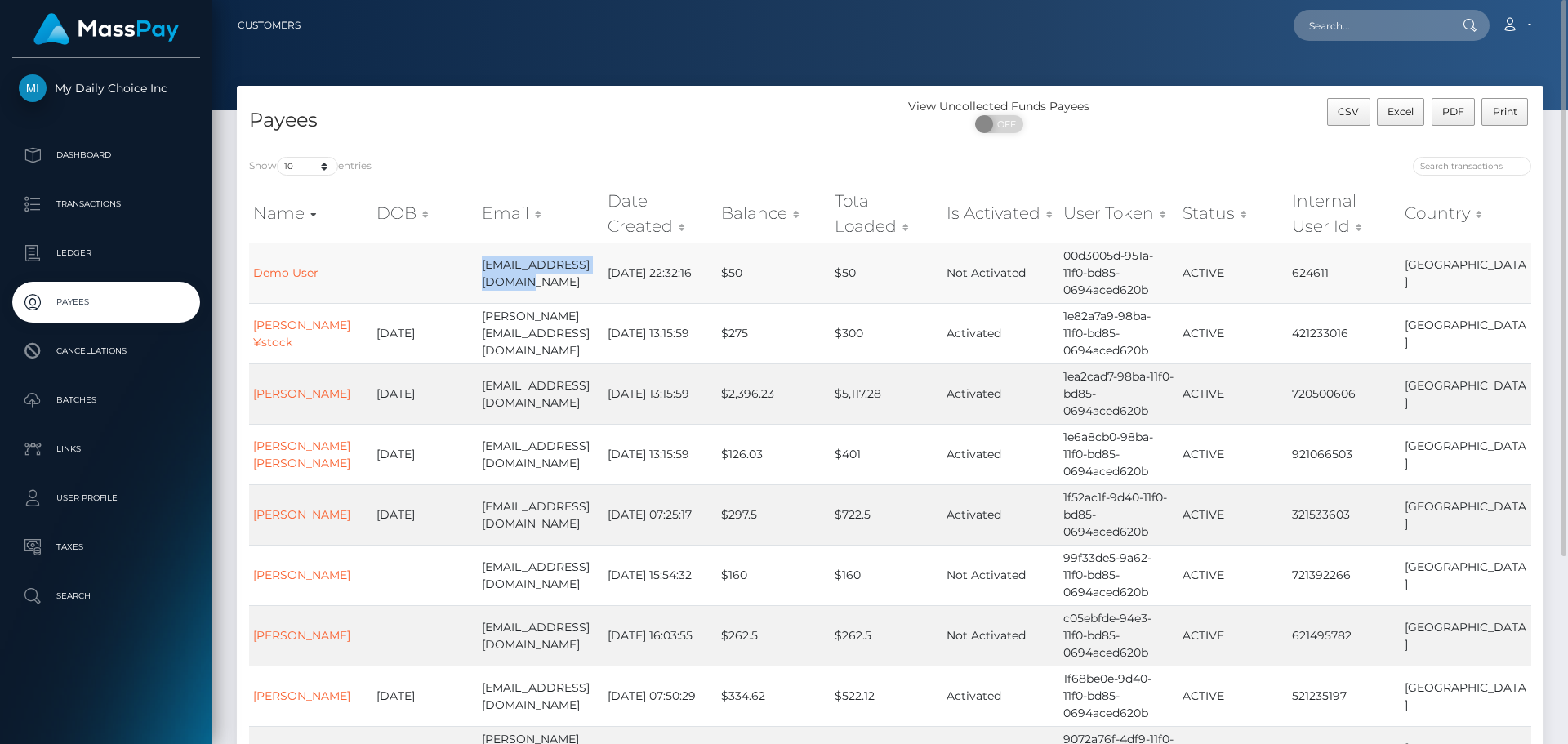
drag, startPoint x: 508, startPoint y: 284, endPoint x: 482, endPoint y: 264, distance: 32.8
click at [482, 264] on td "vishnu@gtsinfosoft.com" at bounding box center [541, 272] width 126 height 60
copy td "vishnu@gtsinfosoft.com"
click at [303, 271] on link "Demo User" at bounding box center [285, 273] width 65 height 14
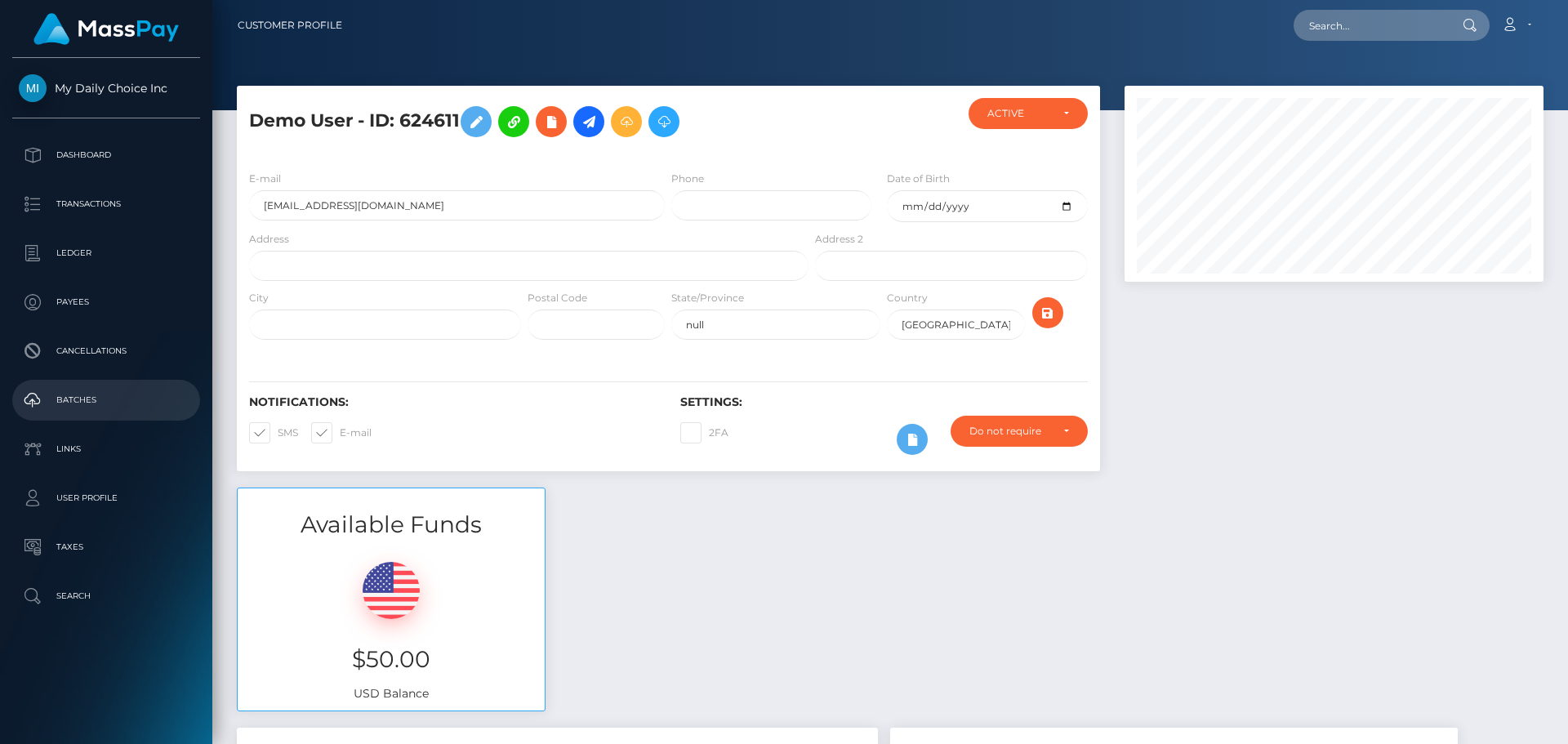
click at [80, 398] on p "Batches" at bounding box center [106, 399] width 175 height 24
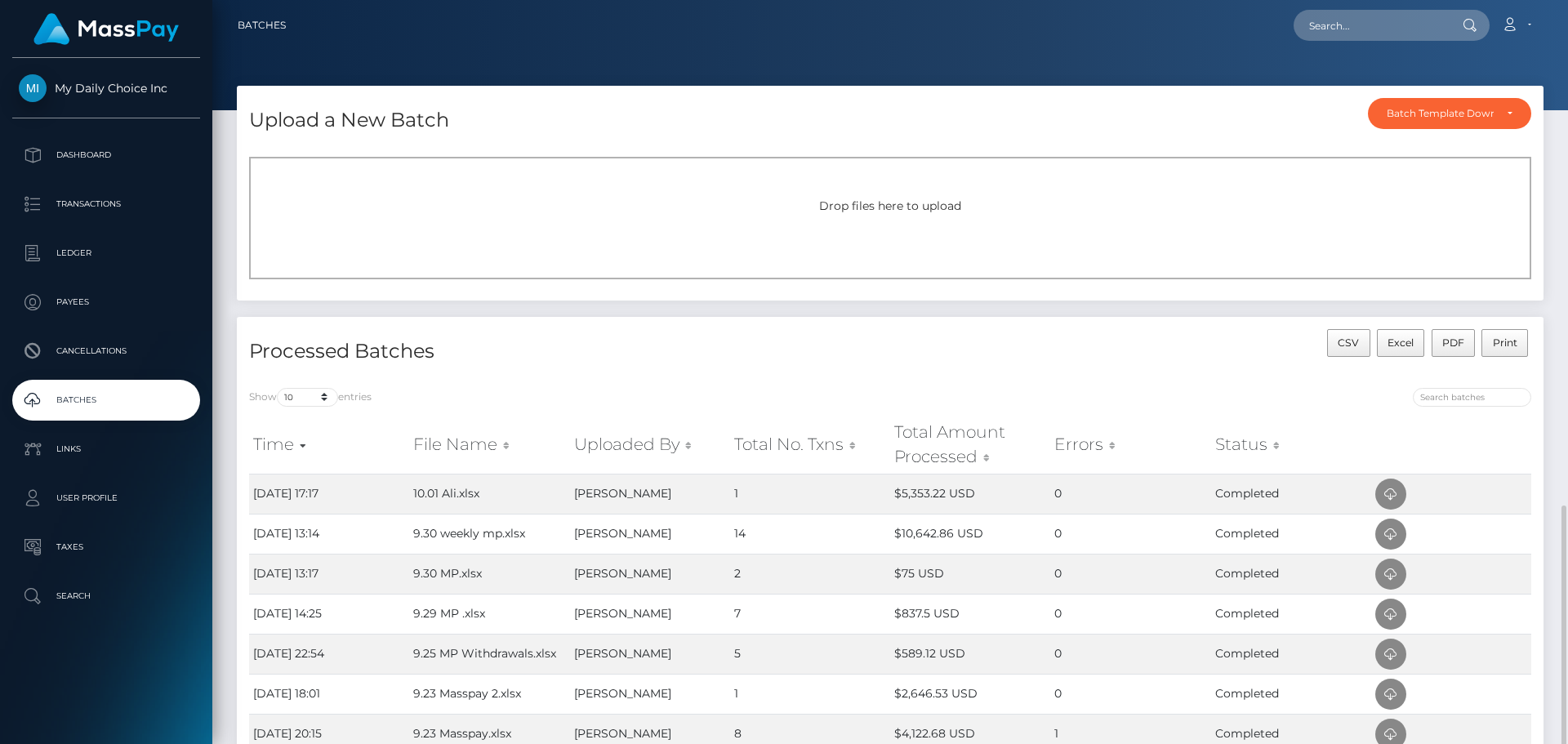
scroll to position [294, 0]
